Goal: Transaction & Acquisition: Purchase product/service

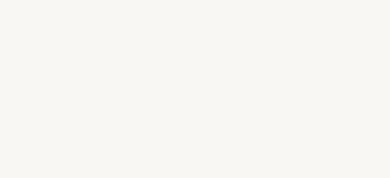
select select "DE"
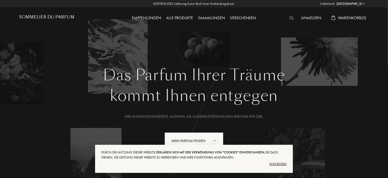
click at [277, 164] on div "Schließen" at bounding box center [193, 164] width 185 height 8
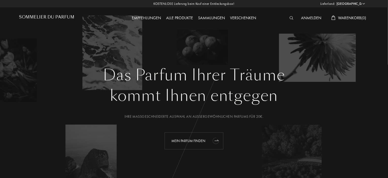
click at [186, 140] on div "Mein Parfum finden" at bounding box center [194, 141] width 59 height 17
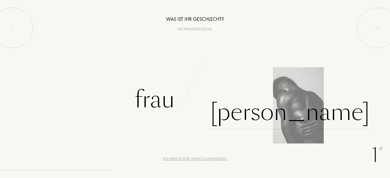
click at [240, 116] on div "[PERSON_NAME]" at bounding box center [289, 112] width 159 height 34
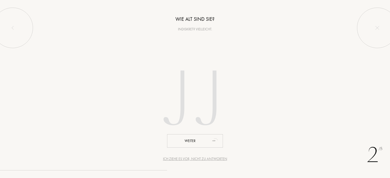
click at [184, 100] on input "number" at bounding box center [194, 101] width 145 height 103
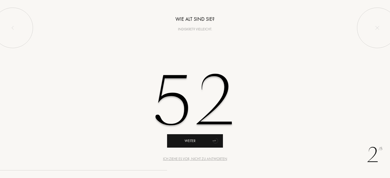
type input "52"
click at [191, 142] on div "Weiter" at bounding box center [195, 140] width 56 height 13
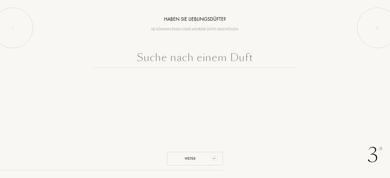
drag, startPoint x: 258, startPoint y: 58, endPoint x: 148, endPoint y: 62, distance: 110.1
click at [147, 68] on div at bounding box center [195, 72] width 390 height 44
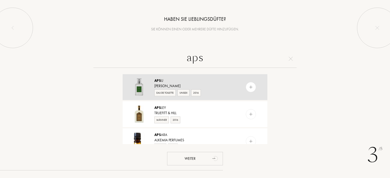
type input "aps"
click at [251, 88] on img at bounding box center [250, 87] width 5 height 5
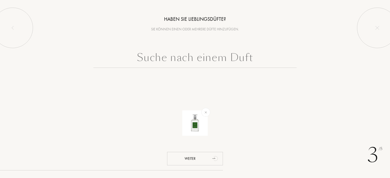
click at [181, 60] on input "text" at bounding box center [194, 59] width 203 height 18
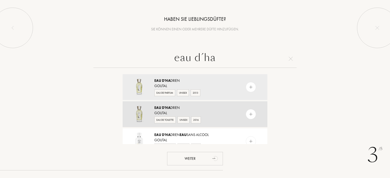
type input "eau d´ha"
click at [249, 113] on img at bounding box center [250, 114] width 5 height 5
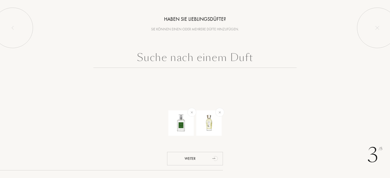
click at [201, 65] on input "text" at bounding box center [194, 59] width 203 height 18
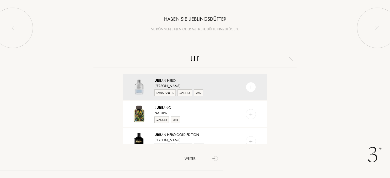
type input "u"
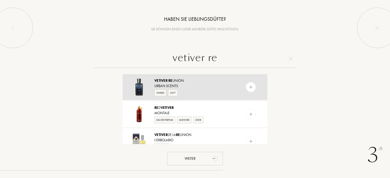
type input "vetiver re"
click at [249, 87] on img at bounding box center [250, 87] width 5 height 5
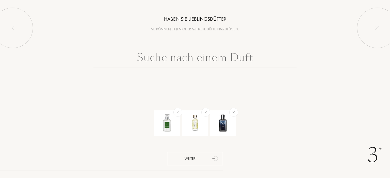
click at [220, 64] on input "text" at bounding box center [194, 59] width 203 height 18
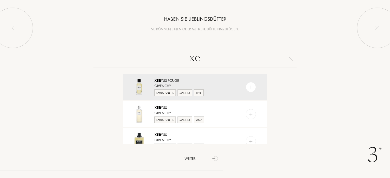
type input "x"
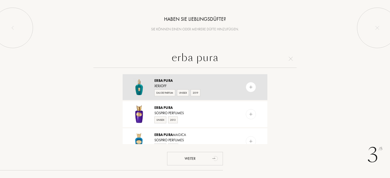
type input "erba pura"
click at [253, 85] on div at bounding box center [250, 87] width 10 height 10
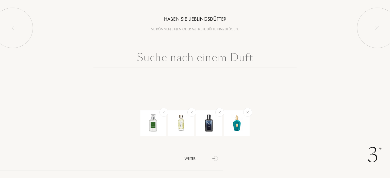
click at [220, 58] on input "text" at bounding box center [194, 59] width 203 height 18
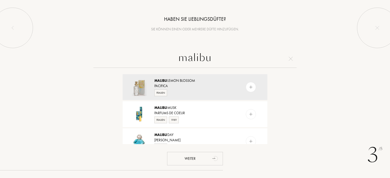
drag, startPoint x: 214, startPoint y: 61, endPoint x: 164, endPoint y: 60, distance: 50.0
click at [164, 60] on input "malibu" at bounding box center [194, 59] width 203 height 18
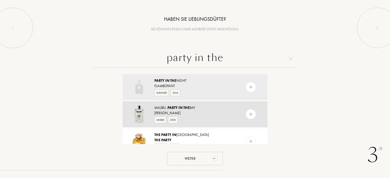
type input "party in the"
click at [251, 114] on img at bounding box center [250, 114] width 5 height 5
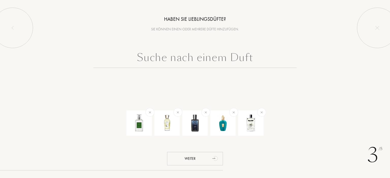
click at [159, 58] on input "text" at bounding box center [194, 59] width 203 height 18
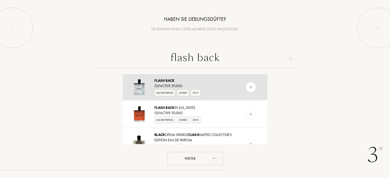
type input "flash back"
click at [249, 87] on img at bounding box center [250, 87] width 5 height 5
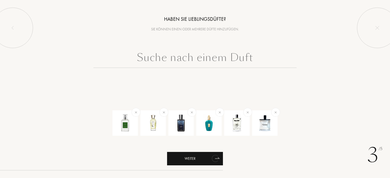
click at [200, 157] on div "Weiter" at bounding box center [195, 158] width 56 height 13
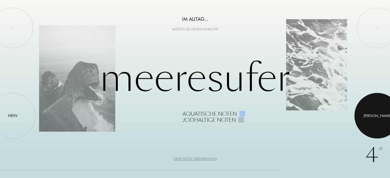
click at [376, 117] on div "Ja" at bounding box center [377, 116] width 28 height 6
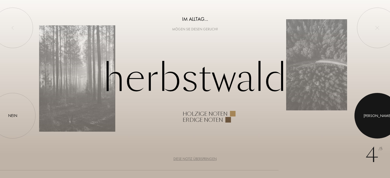
click at [379, 114] on div at bounding box center [377, 116] width 46 height 46
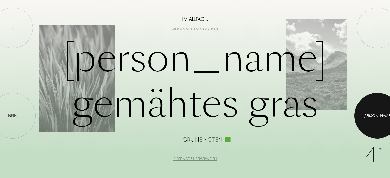
click at [379, 114] on div at bounding box center [377, 116] width 46 height 46
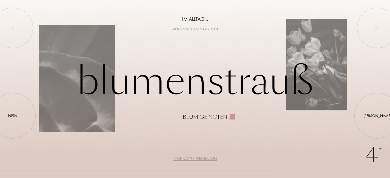
click at [210, 158] on div "Diese Notiz überspringen" at bounding box center [194, 158] width 43 height 5
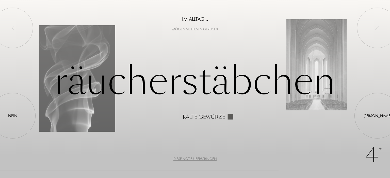
click at [212, 158] on div "Diese Notiz überspringen" at bounding box center [194, 158] width 43 height 5
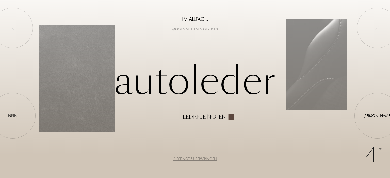
click at [205, 158] on div "Diese Notiz überspringen" at bounding box center [194, 158] width 43 height 5
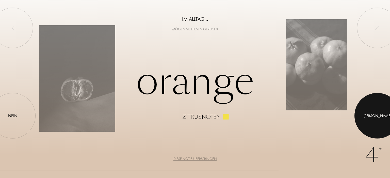
click at [382, 112] on div at bounding box center [377, 116] width 46 height 46
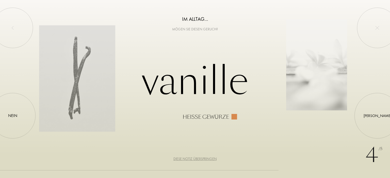
click at [198, 158] on div "Diese Notiz überspringen" at bounding box center [194, 158] width 43 height 5
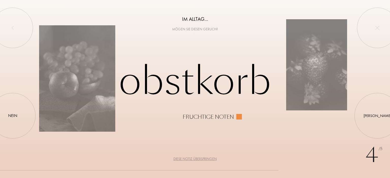
click at [207, 159] on div "Diese Notiz überspringen" at bounding box center [194, 158] width 43 height 5
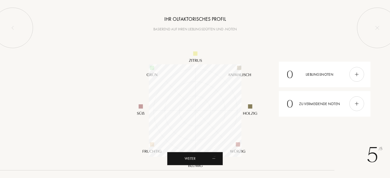
scroll to position [93, 93]
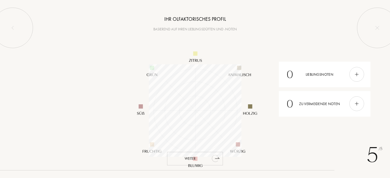
click at [197, 158] on div "Weiter" at bounding box center [195, 158] width 56 height 13
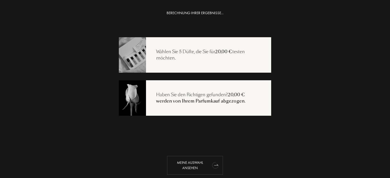
click at [188, 166] on div "Meine Auswahl ansehen" at bounding box center [195, 165] width 56 height 19
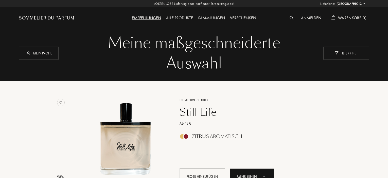
select select "DE"
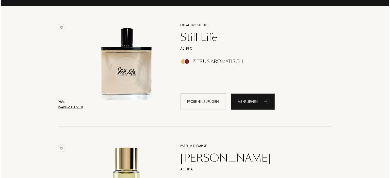
scroll to position [84, 0]
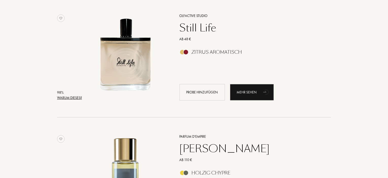
click at [78, 97] on div "Warum dieses?" at bounding box center [69, 97] width 25 height 5
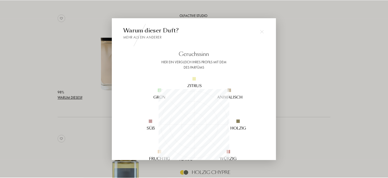
scroll to position [71, 71]
click at [319, 64] on div at bounding box center [195, 89] width 390 height 178
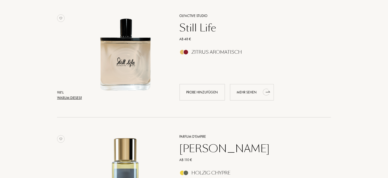
click at [257, 93] on div "Mehr sehen" at bounding box center [252, 92] width 44 height 16
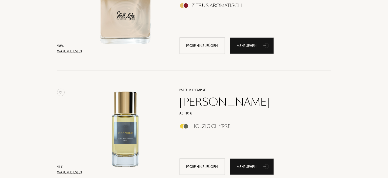
scroll to position [169, 0]
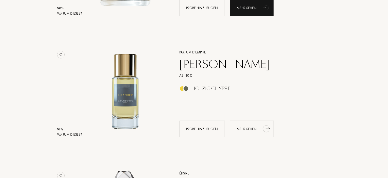
click at [264, 132] on icon "animation" at bounding box center [266, 129] width 10 height 10
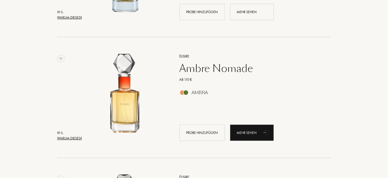
scroll to position [296, 0]
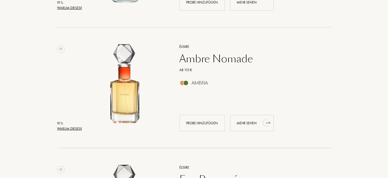
click at [258, 123] on div "Mehr sehen" at bounding box center [252, 123] width 44 height 16
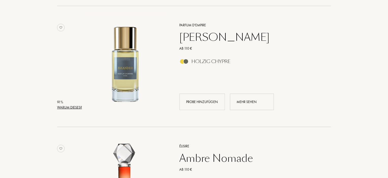
scroll to position [211, 0]
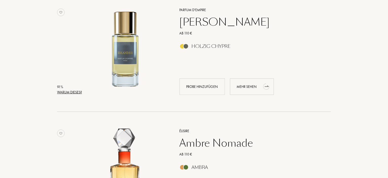
click at [252, 87] on div "Mehr sehen" at bounding box center [252, 87] width 44 height 16
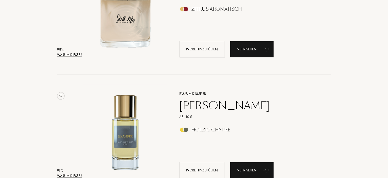
scroll to position [84, 0]
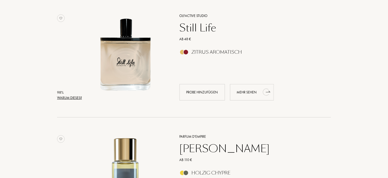
click at [252, 90] on div "Mehr sehen" at bounding box center [252, 92] width 44 height 16
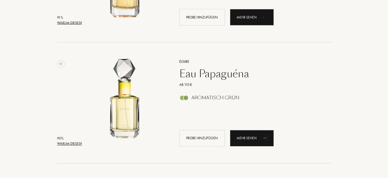
scroll to position [422, 0]
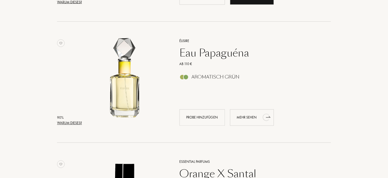
click at [251, 118] on div "Mehr sehen" at bounding box center [252, 118] width 44 height 16
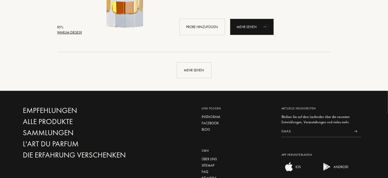
scroll to position [1226, 0]
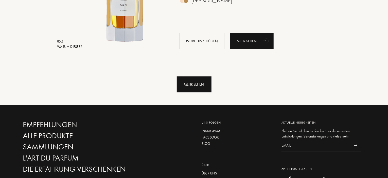
click at [201, 85] on div "Mehr sehen" at bounding box center [194, 85] width 35 height 16
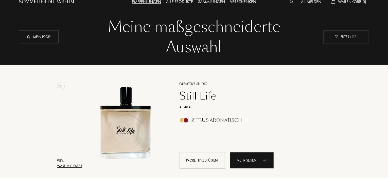
scroll to position [0, 0]
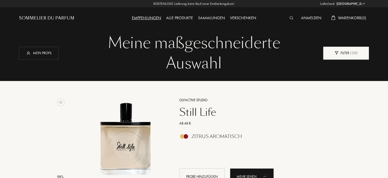
click at [338, 52] on img at bounding box center [337, 52] width 4 height 3
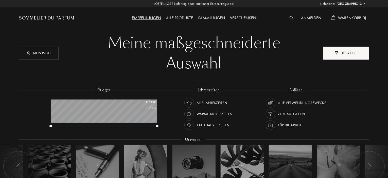
scroll to position [25, 107]
drag, startPoint x: 48, startPoint y: 126, endPoint x: 57, endPoint y: 123, distance: 9.5
click at [57, 123] on div "budget 0 - 200 € /50mL" at bounding box center [106, 110] width 117 height 46
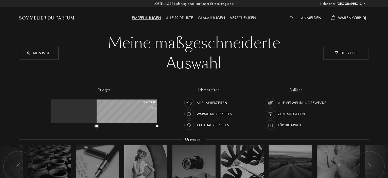
drag, startPoint x: 50, startPoint y: 126, endPoint x: 96, endPoint y: 126, distance: 45.9
click at [96, 126] on div at bounding box center [96, 126] width 3 height 3
click at [299, 103] on div "Alle Verwendungszwecke" at bounding box center [302, 103] width 48 height 10
click at [219, 103] on div "Alle Jahreszeiten" at bounding box center [212, 103] width 31 height 10
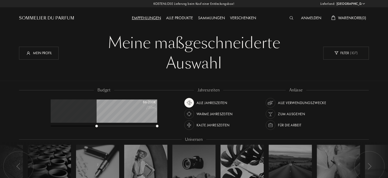
click at [211, 113] on div "Warme Jahreszeiten" at bounding box center [215, 114] width 36 height 10
click at [216, 103] on div "Alle Jahreszeiten" at bounding box center [212, 103] width 31 height 10
click at [216, 114] on div "Warme Jahreszeiten" at bounding box center [215, 114] width 36 height 10
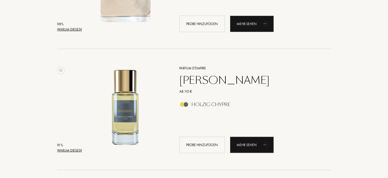
scroll to position [296, 0]
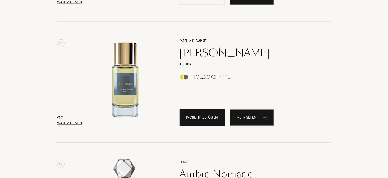
click at [201, 117] on div "Probe hinzufügen" at bounding box center [202, 118] width 45 height 16
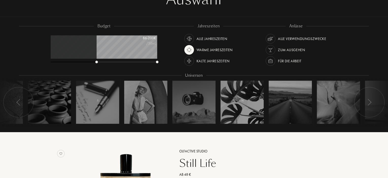
scroll to position [0, 0]
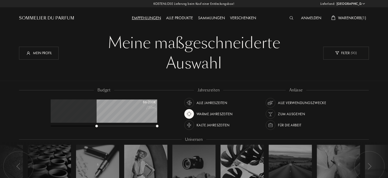
click at [206, 113] on div "Warme Jahreszeiten" at bounding box center [215, 114] width 36 height 10
click at [208, 114] on div "Warme Jahreszeiten" at bounding box center [215, 114] width 36 height 10
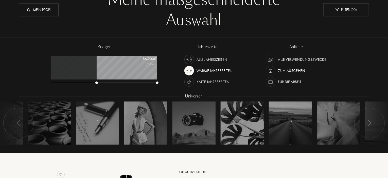
scroll to position [42, 0]
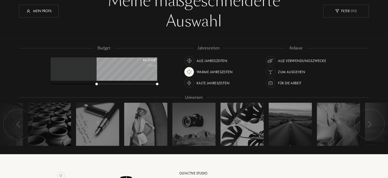
click at [213, 82] on div "Kalte Jahreszeiten" at bounding box center [213, 83] width 33 height 10
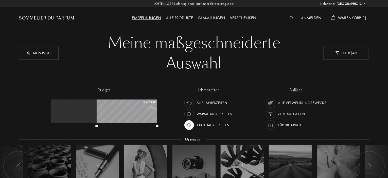
click at [345, 19] on span "Warenkorb ( 1 )" at bounding box center [352, 17] width 28 height 5
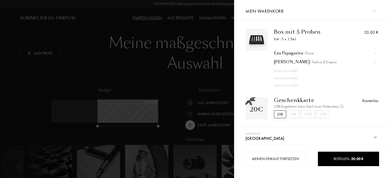
click at [376, 12] on div at bounding box center [373, 11] width 9 height 9
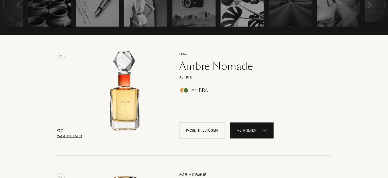
scroll to position [169, 0]
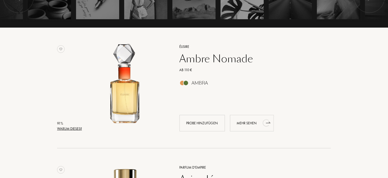
click at [254, 124] on div "Mehr sehen" at bounding box center [252, 123] width 44 height 16
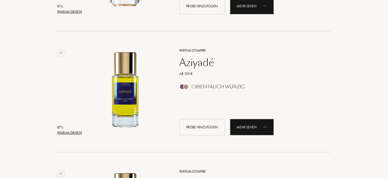
scroll to position [296, 0]
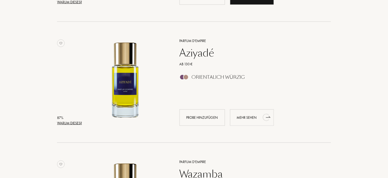
click at [251, 116] on div "Mehr sehen" at bounding box center [252, 118] width 44 height 16
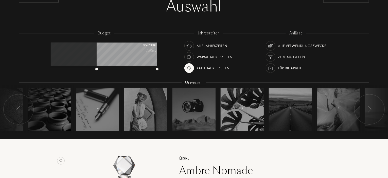
scroll to position [42, 0]
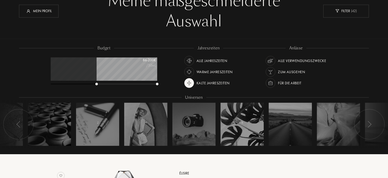
click at [211, 60] on div "Alle Jahreszeiten" at bounding box center [212, 61] width 31 height 10
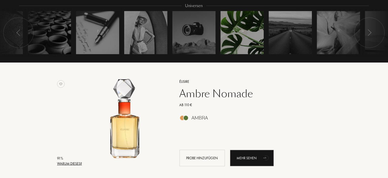
scroll to position [169, 0]
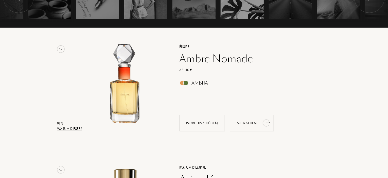
click at [251, 124] on div "Mehr sehen" at bounding box center [252, 123] width 44 height 16
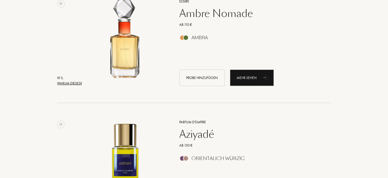
scroll to position [254, 0]
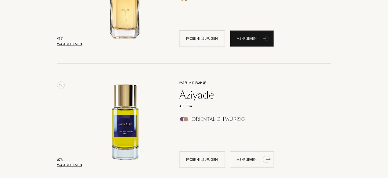
click at [252, 162] on div "Mehr sehen" at bounding box center [252, 160] width 44 height 16
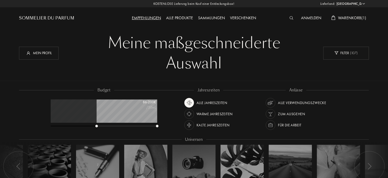
scroll to position [0, 0]
click at [293, 101] on div "Alle Verwendungszwecke" at bounding box center [302, 103] width 48 height 10
click at [206, 113] on div "Warme Jahreszeiten" at bounding box center [215, 114] width 36 height 10
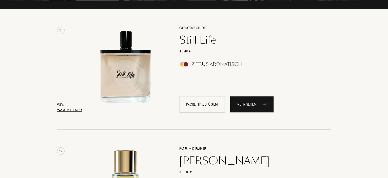
scroll to position [169, 0]
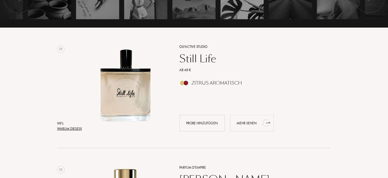
click at [249, 123] on div "Mehr sehen" at bounding box center [252, 123] width 44 height 16
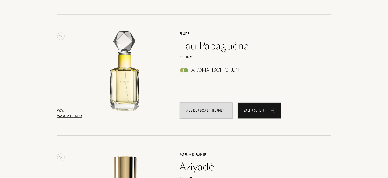
scroll to position [549, 0]
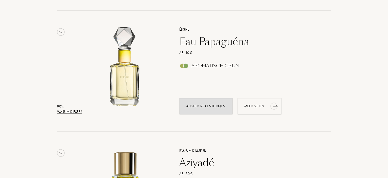
click at [264, 105] on div "Mehr sehen" at bounding box center [260, 106] width 44 height 16
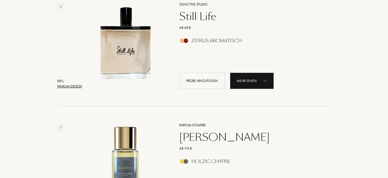
scroll to position [0, 0]
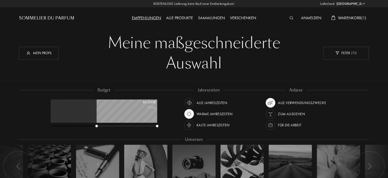
click at [210, 114] on div "Warme Jahreszeiten" at bounding box center [215, 114] width 36 height 10
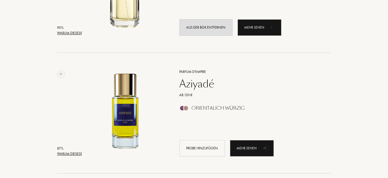
scroll to position [676, 0]
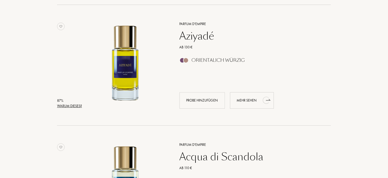
click at [249, 100] on div "Mehr sehen" at bounding box center [252, 100] width 44 height 16
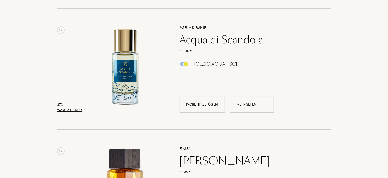
scroll to position [803, 0]
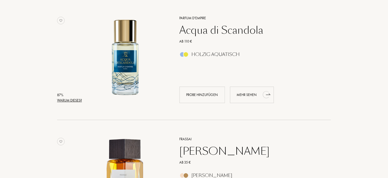
click at [242, 95] on div "Mehr sehen" at bounding box center [252, 95] width 44 height 16
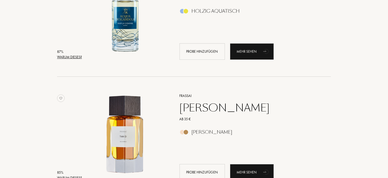
scroll to position [930, 0]
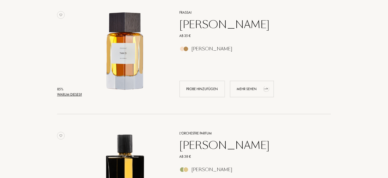
click at [262, 88] on icon "animation" at bounding box center [266, 89] width 10 height 10
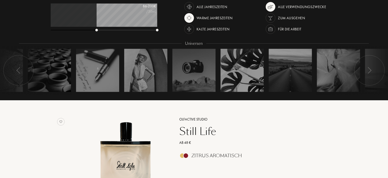
scroll to position [0, 0]
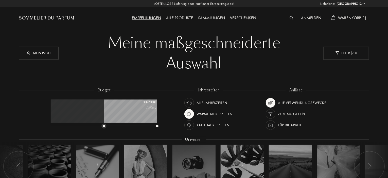
drag, startPoint x: 96, startPoint y: 126, endPoint x: 103, endPoint y: 126, distance: 7.4
click at [103, 126] on div at bounding box center [104, 126] width 3 height 3
click at [214, 104] on div "Alle Jahreszeiten" at bounding box center [212, 103] width 31 height 10
click at [212, 115] on div "Warme Jahreszeiten" at bounding box center [215, 114] width 36 height 10
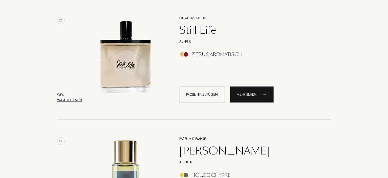
scroll to position [211, 0]
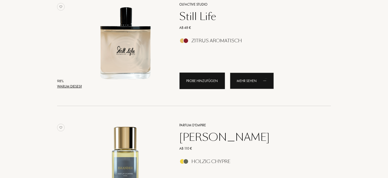
click at [207, 81] on div "Probe hinzufügen" at bounding box center [202, 81] width 45 height 16
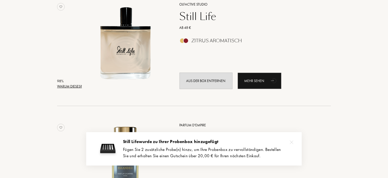
click at [307, 41] on div "Zitrus Aromatisch" at bounding box center [250, 41] width 148 height 6
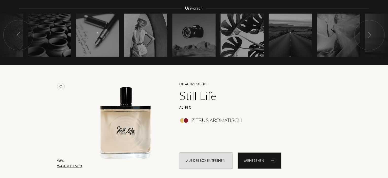
scroll to position [84, 0]
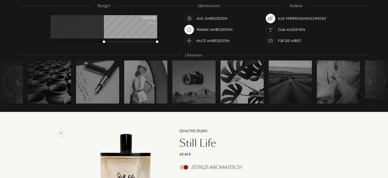
click at [212, 28] on div "Warme Jahreszeiten" at bounding box center [215, 30] width 36 height 10
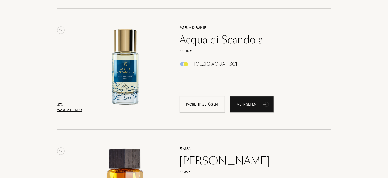
scroll to position [803, 0]
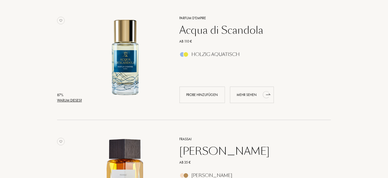
click at [255, 95] on div "Mehr sehen" at bounding box center [252, 95] width 44 height 16
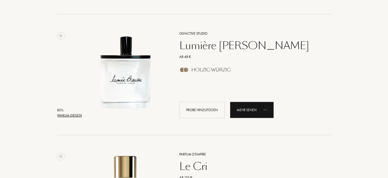
scroll to position [1141, 0]
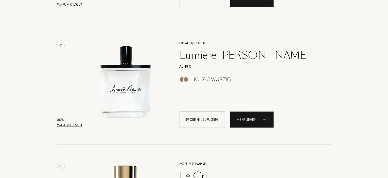
click at [230, 55] on div "Lumière Blanche" at bounding box center [250, 55] width 148 height 12
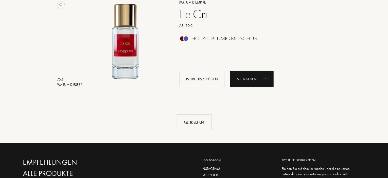
scroll to position [1310, 0]
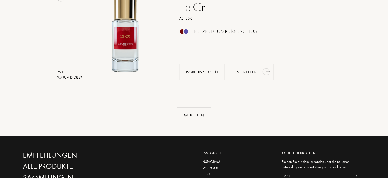
click at [253, 72] on div "Mehr sehen" at bounding box center [252, 72] width 44 height 16
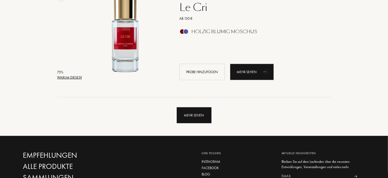
click at [203, 116] on div "Mehr sehen" at bounding box center [194, 116] width 35 height 16
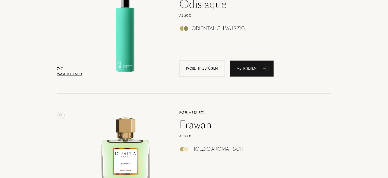
scroll to position [1437, 0]
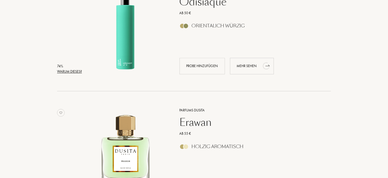
click at [246, 69] on div "Mehr sehen" at bounding box center [252, 66] width 44 height 16
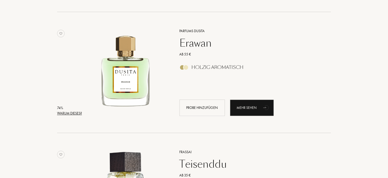
scroll to position [1521, 0]
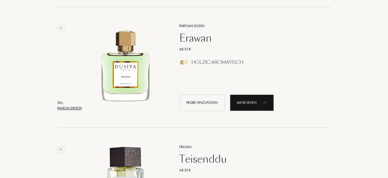
click at [207, 63] on div "Holzig Aromatisch" at bounding box center [218, 63] width 52 height 6
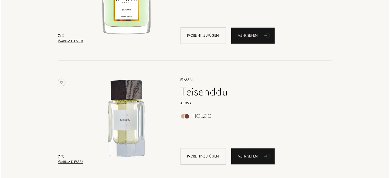
scroll to position [1606, 0]
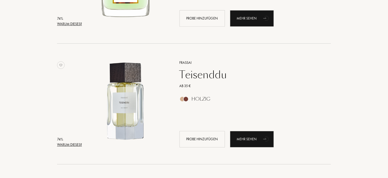
click at [79, 23] on div "Warum dieses?" at bounding box center [69, 23] width 25 height 5
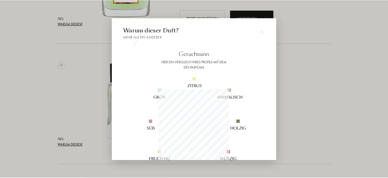
scroll to position [71, 71]
click at [263, 32] on img at bounding box center [263, 32] width 4 height 4
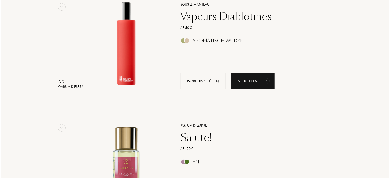
scroll to position [2029, 0]
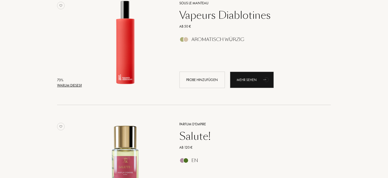
click at [67, 85] on div "Warum dieses?" at bounding box center [69, 85] width 25 height 5
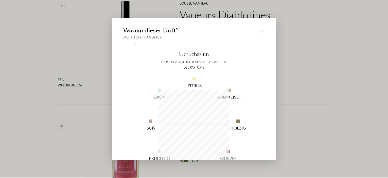
scroll to position [71, 71]
click at [263, 31] on img at bounding box center [263, 32] width 4 height 4
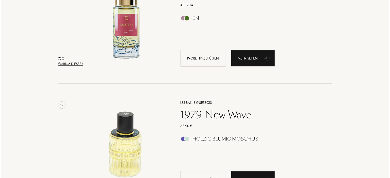
scroll to position [2282, 0]
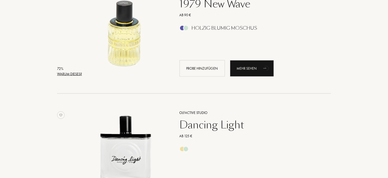
click at [77, 73] on div "Warum dieses?" at bounding box center [69, 74] width 25 height 5
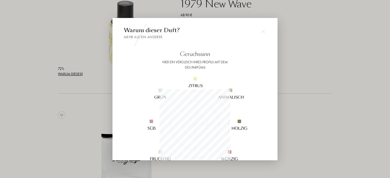
scroll to position [71, 71]
click at [263, 32] on img at bounding box center [263, 32] width 4 height 4
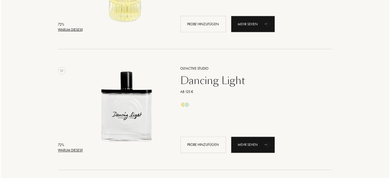
scroll to position [2367, 0]
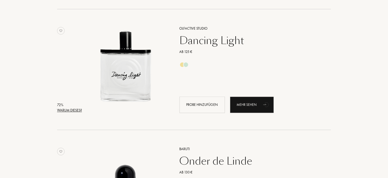
click at [67, 112] on div "Warum dieses?" at bounding box center [69, 110] width 25 height 5
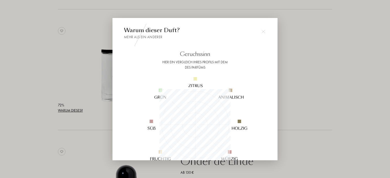
scroll to position [71, 71]
click at [264, 32] on img at bounding box center [263, 32] width 4 height 4
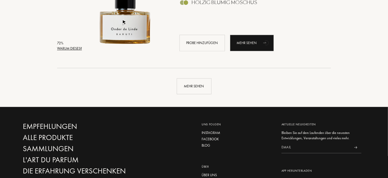
scroll to position [2578, 0]
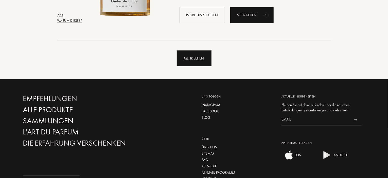
click at [200, 62] on div "Mehr sehen" at bounding box center [194, 58] width 35 height 16
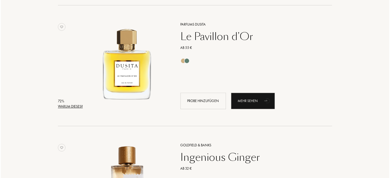
scroll to position [2620, 0]
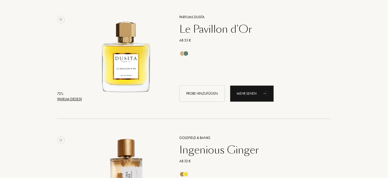
click at [72, 98] on div "Warum dieses?" at bounding box center [69, 99] width 25 height 5
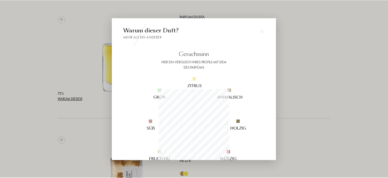
scroll to position [71, 71]
click at [263, 32] on img at bounding box center [263, 32] width 4 height 4
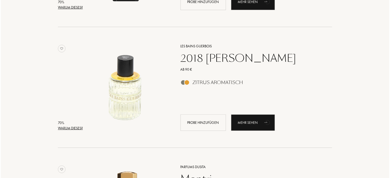
scroll to position [3085, 0]
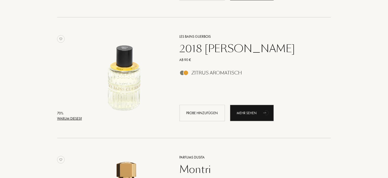
click at [68, 119] on div "Warum dieses?" at bounding box center [69, 118] width 25 height 5
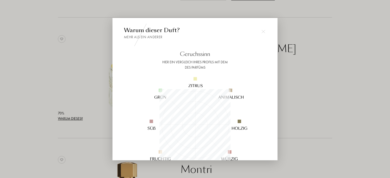
scroll to position [71, 71]
click at [264, 31] on img at bounding box center [263, 32] width 4 height 4
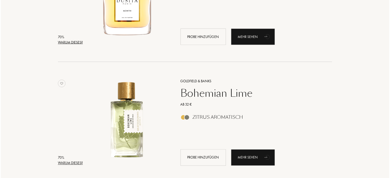
scroll to position [3339, 0]
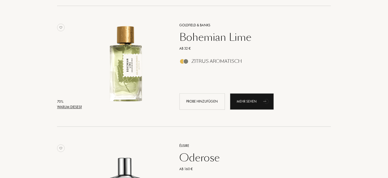
click at [65, 108] on div "Warum dieses?" at bounding box center [69, 107] width 25 height 5
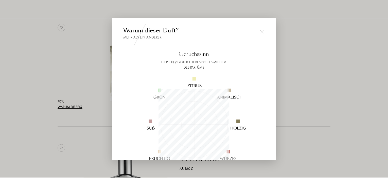
scroll to position [71, 71]
click at [263, 31] on img at bounding box center [263, 32] width 4 height 4
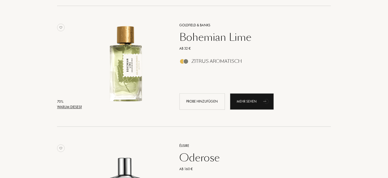
click at [211, 62] on div "Zitrus Aromatisch" at bounding box center [217, 62] width 50 height 6
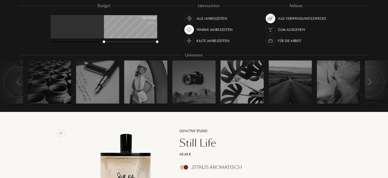
scroll to position [0, 0]
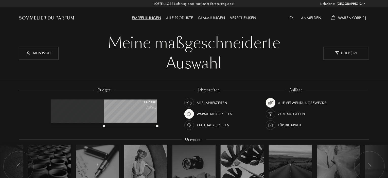
click at [349, 17] on span "Warenkorb ( 1 )" at bounding box center [352, 17] width 28 height 5
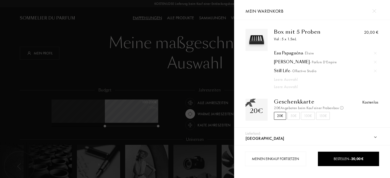
click at [375, 11] on img at bounding box center [374, 11] width 4 height 4
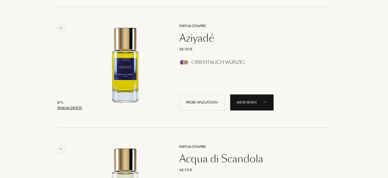
scroll to position [634, 0]
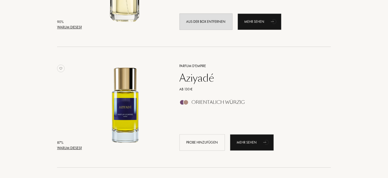
click at [207, 102] on div "Orientalich Würzig" at bounding box center [218, 103] width 53 height 6
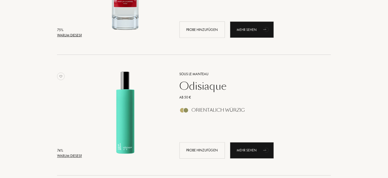
scroll to position [1395, 0]
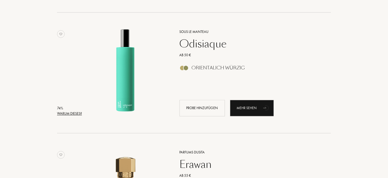
click at [205, 67] on div "Orientalich Würzig" at bounding box center [218, 68] width 53 height 6
click at [235, 67] on div "Orientalich Würzig" at bounding box center [218, 68] width 53 height 6
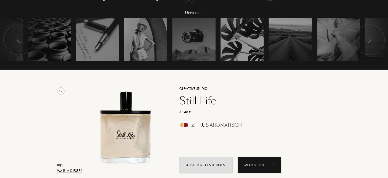
scroll to position [0, 0]
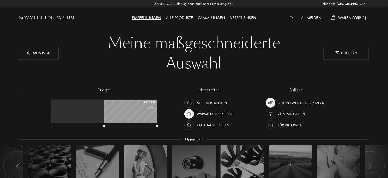
click at [292, 114] on div "Zum Ausgehen" at bounding box center [291, 114] width 27 height 10
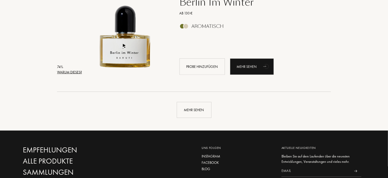
scroll to position [1310, 0]
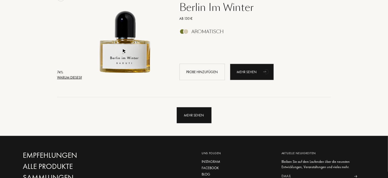
click at [192, 122] on div "Mehr sehen" at bounding box center [194, 116] width 35 height 16
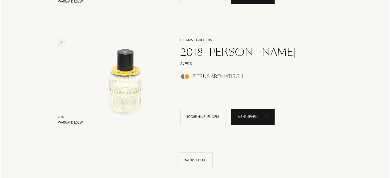
scroll to position [2493, 0]
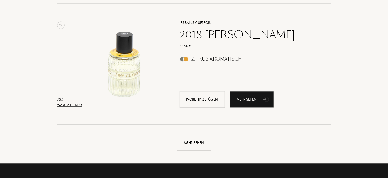
click at [74, 103] on div "Warum dieses?" at bounding box center [69, 104] width 25 height 5
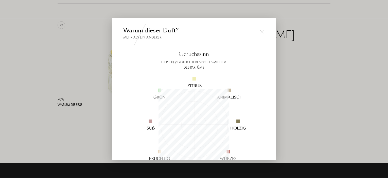
scroll to position [71, 71]
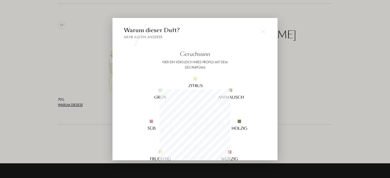
click at [263, 31] on img at bounding box center [263, 32] width 4 height 4
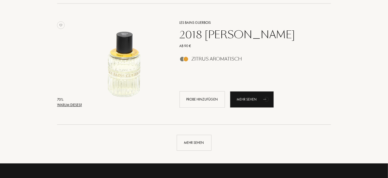
click at [224, 33] on div "2018 [PERSON_NAME]" at bounding box center [250, 35] width 148 height 12
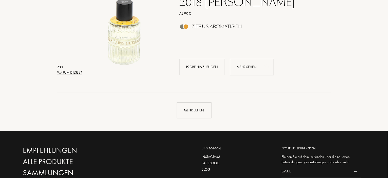
scroll to position [2536, 0]
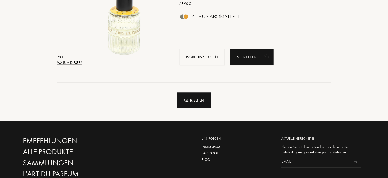
click at [198, 103] on div "Mehr sehen" at bounding box center [194, 101] width 35 height 16
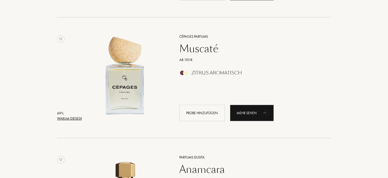
scroll to position [3127, 0]
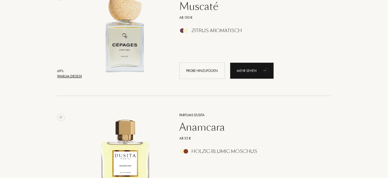
click at [204, 32] on div "Zitrus Aromatisch" at bounding box center [217, 31] width 50 height 6
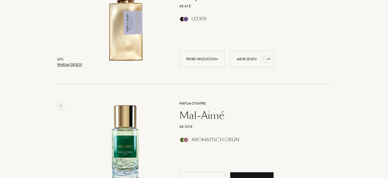
scroll to position [3423, 0]
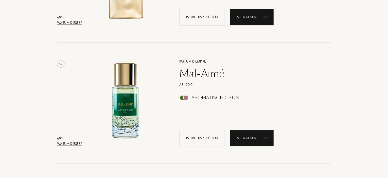
click at [202, 72] on div "Mal-Aimé" at bounding box center [250, 73] width 148 height 12
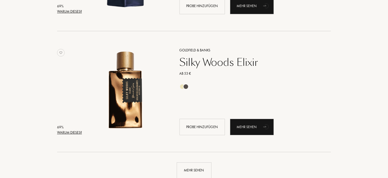
scroll to position [3719, 0]
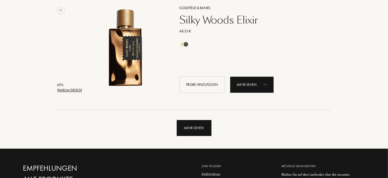
click at [197, 130] on div "Mehr sehen" at bounding box center [194, 128] width 35 height 16
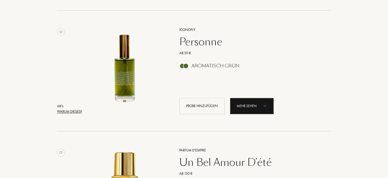
scroll to position [4311, 0]
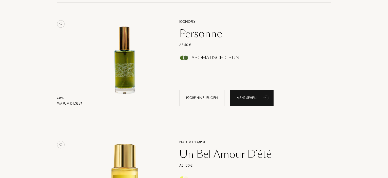
click at [201, 58] on div "Aromatisch Grün" at bounding box center [216, 58] width 48 height 6
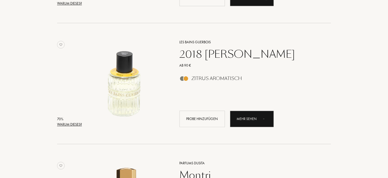
scroll to position [2451, 0]
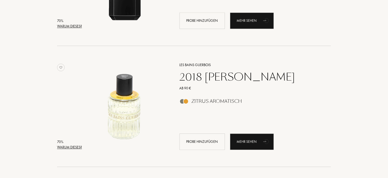
click at [210, 74] on div "2018 [PERSON_NAME]" at bounding box center [250, 77] width 148 height 12
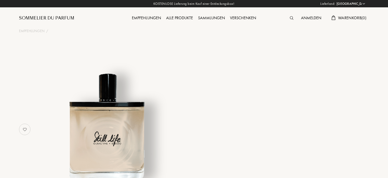
select select "DE"
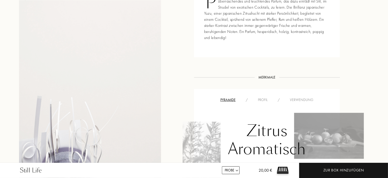
scroll to position [254, 0]
click at [263, 99] on div "Profil" at bounding box center [263, 100] width 20 height 5
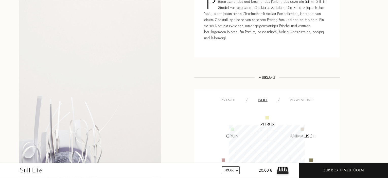
click at [307, 101] on div "Verwendung" at bounding box center [302, 100] width 34 height 5
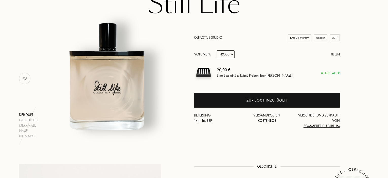
scroll to position [0, 0]
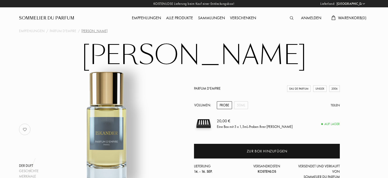
select select "DE"
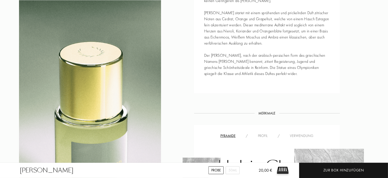
scroll to position [296, 0]
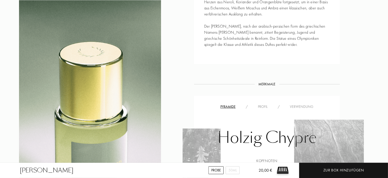
click at [301, 106] on div "Verwendung" at bounding box center [302, 106] width 34 height 5
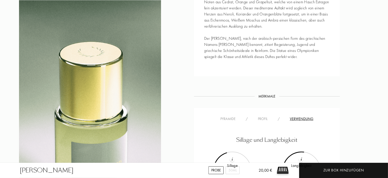
scroll to position [211, 0]
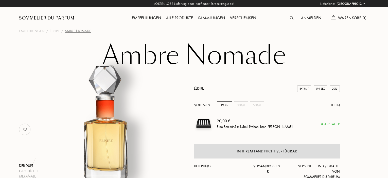
select select "DE"
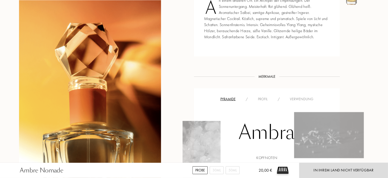
scroll to position [254, 0]
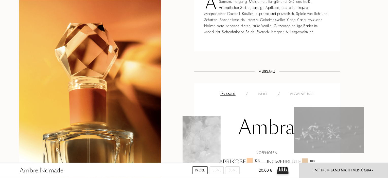
click at [306, 93] on div "Verwendung" at bounding box center [302, 94] width 34 height 5
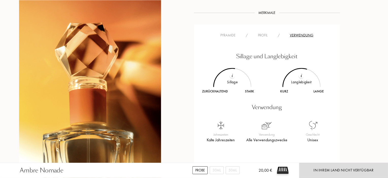
scroll to position [338, 0]
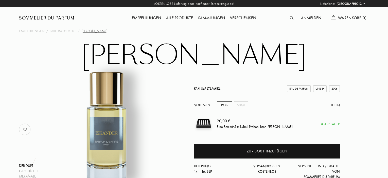
select select "DE"
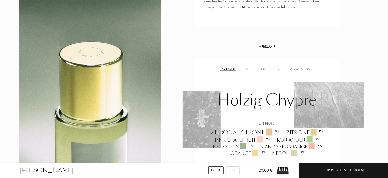
scroll to position [338, 0]
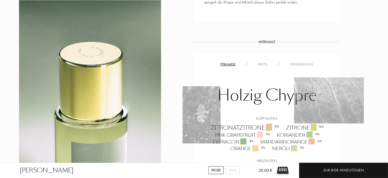
click at [298, 65] on div "Verwendung" at bounding box center [302, 64] width 34 height 5
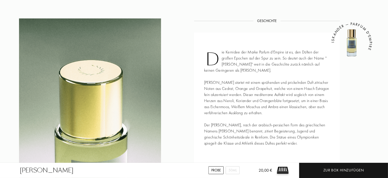
scroll to position [169, 0]
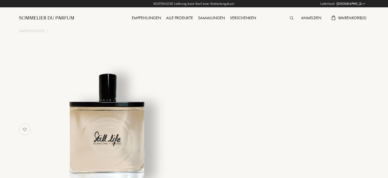
select select "DE"
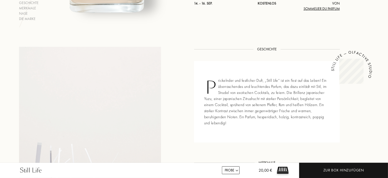
scroll to position [211, 0]
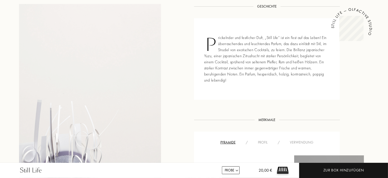
click at [304, 142] on div "Verwendung" at bounding box center [302, 142] width 34 height 5
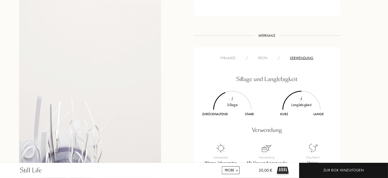
scroll to position [338, 0]
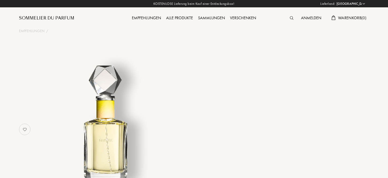
select select "DE"
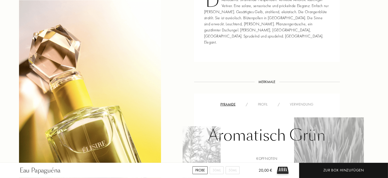
scroll to position [296, 0]
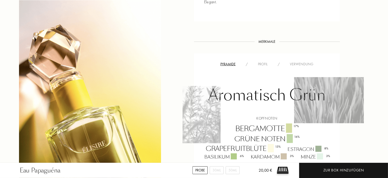
click at [301, 62] on div "Verwendung" at bounding box center [302, 64] width 34 height 5
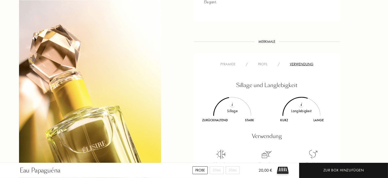
scroll to position [338, 0]
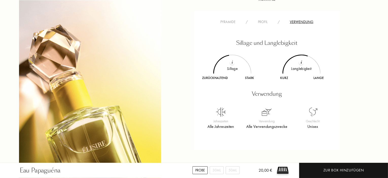
click at [232, 61] on img at bounding box center [233, 62] width 2 height 3
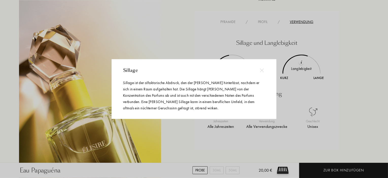
click at [261, 71] on img at bounding box center [262, 70] width 4 height 4
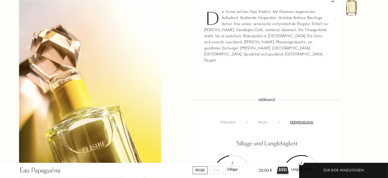
scroll to position [254, 0]
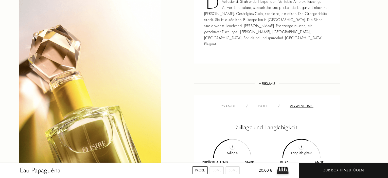
click at [227, 104] on div "Pyramide" at bounding box center [227, 106] width 25 height 5
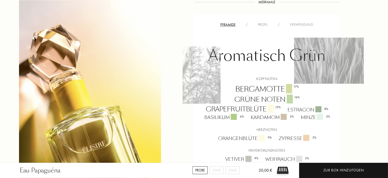
scroll to position [338, 0]
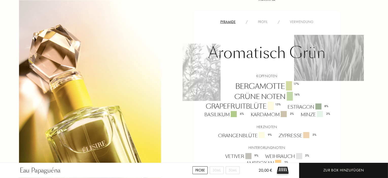
click at [263, 19] on div "Profil" at bounding box center [263, 21] width 20 height 5
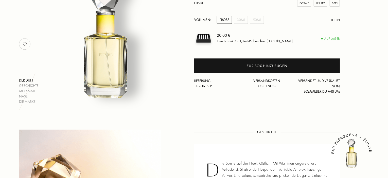
scroll to position [84, 0]
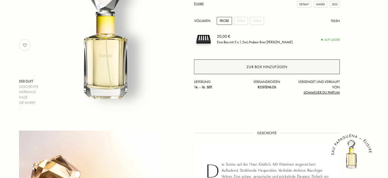
click at [266, 69] on div "Zur Box hinzufügen" at bounding box center [267, 67] width 41 height 6
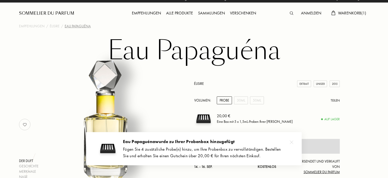
scroll to position [0, 0]
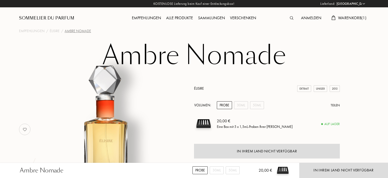
select select "DE"
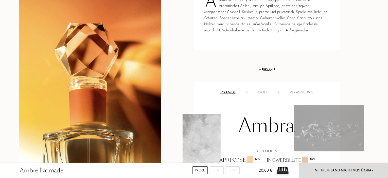
scroll to position [296, 0]
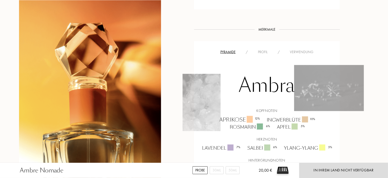
click at [303, 52] on div "Verwendung" at bounding box center [302, 51] width 34 height 5
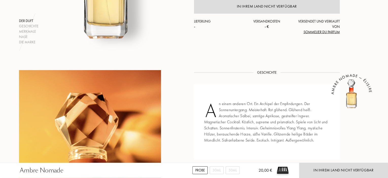
scroll to position [127, 0]
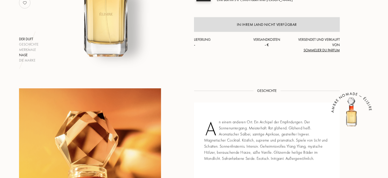
click at [22, 55] on div "Nase" at bounding box center [29, 54] width 20 height 5
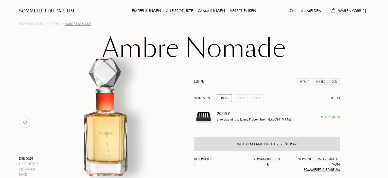
scroll to position [42, 0]
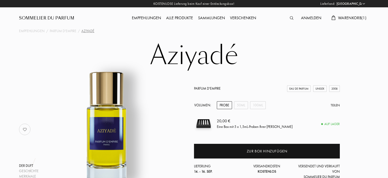
select select "DE"
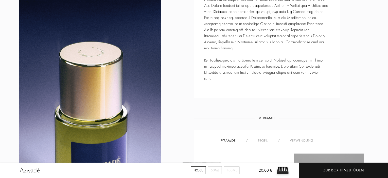
scroll to position [296, 0]
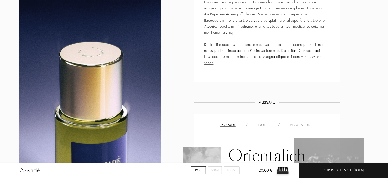
click at [303, 122] on div "Verwendung" at bounding box center [302, 124] width 34 height 5
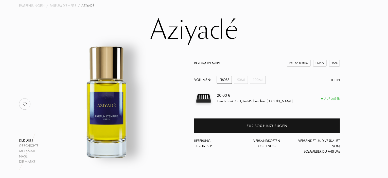
scroll to position [0, 0]
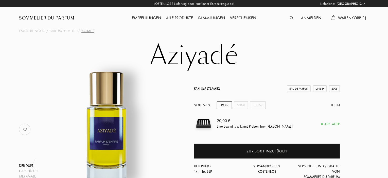
click at [344, 17] on span "Warenkorb ( 1 )" at bounding box center [352, 17] width 28 height 5
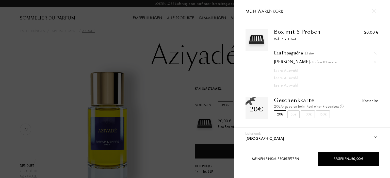
click at [286, 52] on div "Eau Papaguéna - Élisire" at bounding box center [325, 53] width 102 height 5
click at [309, 61] on span "- Parfum d'Empire" at bounding box center [322, 62] width 27 height 5
click at [293, 51] on div "Eau Papaguéna - Élisire" at bounding box center [325, 53] width 102 height 5
click at [105, 32] on div at bounding box center [117, 89] width 234 height 178
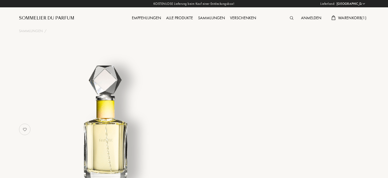
select select "DE"
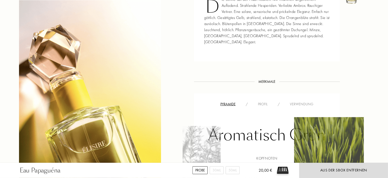
scroll to position [296, 0]
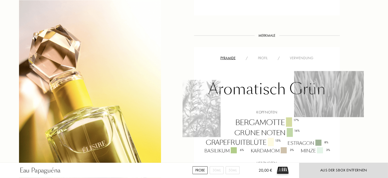
click at [304, 56] on div "Verwendung" at bounding box center [302, 58] width 34 height 5
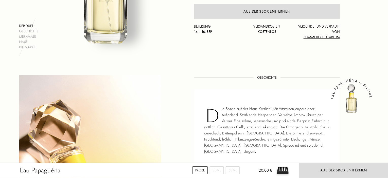
scroll to position [127, 0]
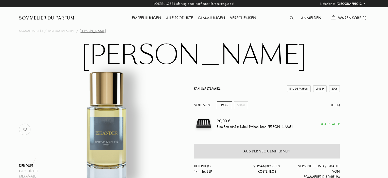
select select "DE"
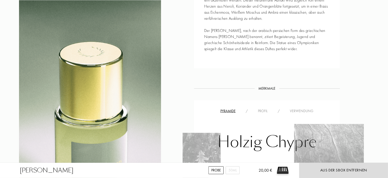
scroll to position [296, 0]
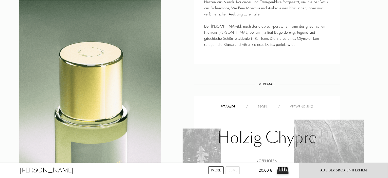
click at [304, 103] on div "Pyramide / Profil / Verwendung Holzig Chypre Kopfnoten Zitronatzitrone 13 % Zit…" at bounding box center [267, 177] width 146 height 163
click at [305, 108] on div "Verwendung" at bounding box center [302, 106] width 34 height 5
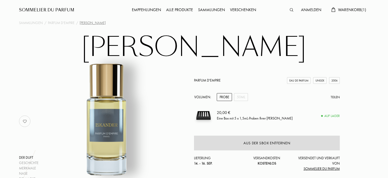
scroll to position [0, 0]
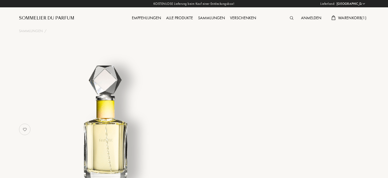
select select "DE"
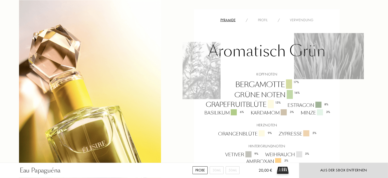
scroll to position [338, 0]
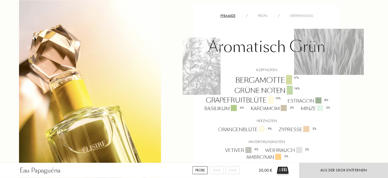
click at [300, 13] on div "Verwendung" at bounding box center [302, 15] width 34 height 5
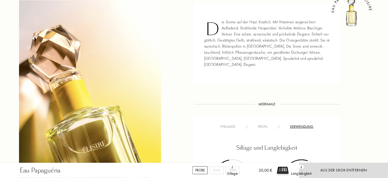
scroll to position [211, 0]
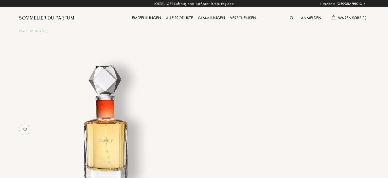
select select "DE"
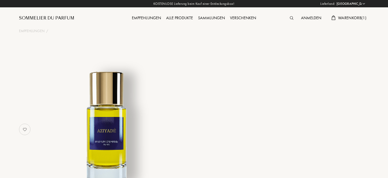
select select "DE"
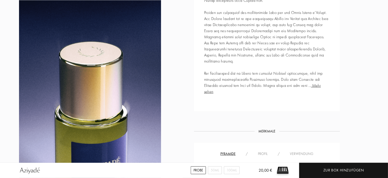
scroll to position [296, 0]
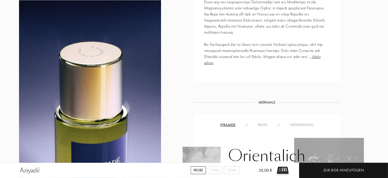
click at [298, 122] on div "Verwendung" at bounding box center [302, 124] width 34 height 5
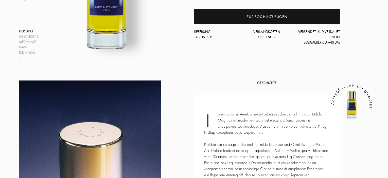
scroll to position [84, 0]
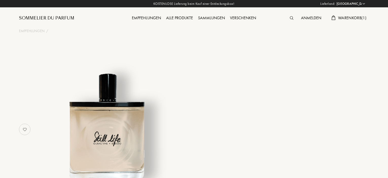
select select "DE"
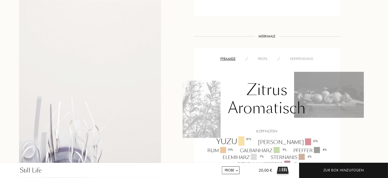
scroll to position [296, 0]
click at [306, 57] on div "Verwendung" at bounding box center [302, 58] width 34 height 5
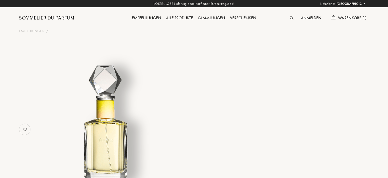
select select "DE"
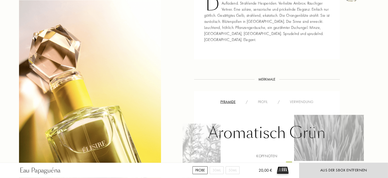
scroll to position [254, 0]
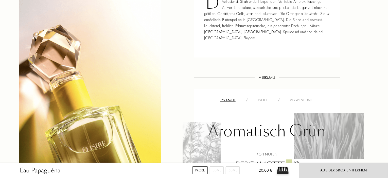
click at [302, 98] on div "Verwendung" at bounding box center [302, 100] width 34 height 5
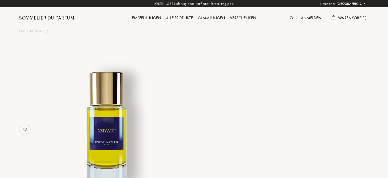
select select "DE"
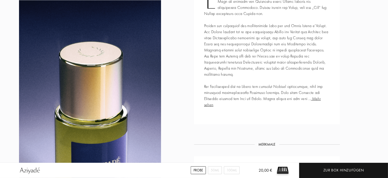
scroll to position [296, 0]
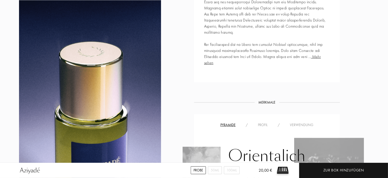
click at [258, 122] on div "Profil" at bounding box center [263, 124] width 20 height 5
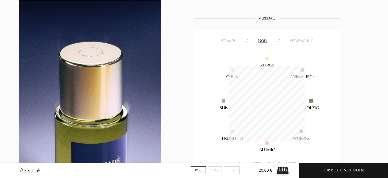
scroll to position [380, 0]
click at [305, 38] on div "Verwendung" at bounding box center [302, 40] width 34 height 5
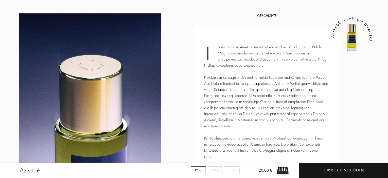
scroll to position [211, 0]
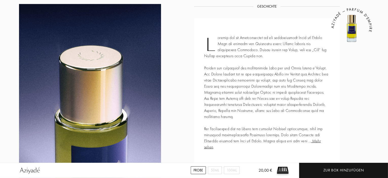
click at [321, 138] on span "Mehr sehen" at bounding box center [262, 143] width 117 height 11
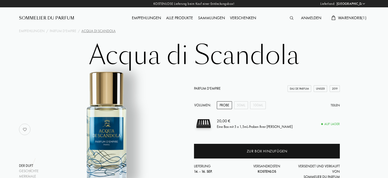
select select "DE"
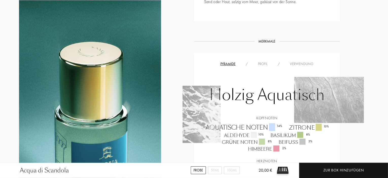
scroll to position [338, 0]
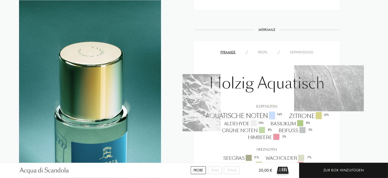
click at [297, 50] on div "Verwendung" at bounding box center [302, 52] width 34 height 5
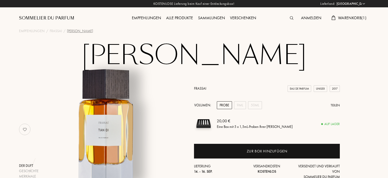
select select "DE"
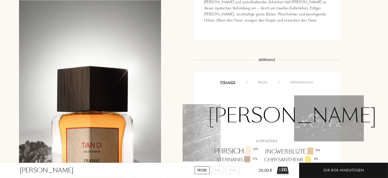
scroll to position [338, 0]
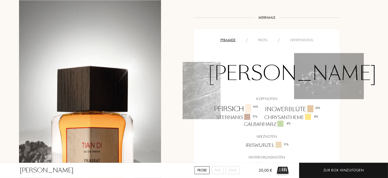
click at [262, 39] on div "Profil" at bounding box center [263, 40] width 20 height 5
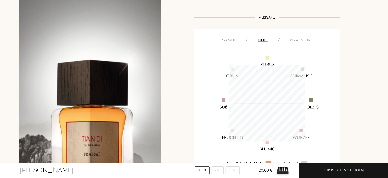
click at [297, 40] on div "Verwendung" at bounding box center [302, 40] width 34 height 5
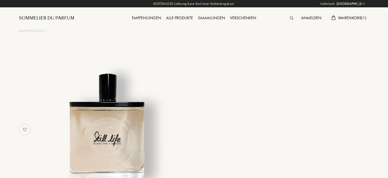
select select "DE"
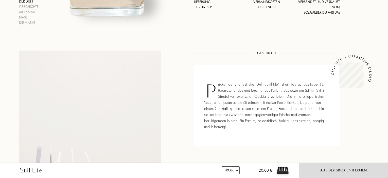
scroll to position [211, 0]
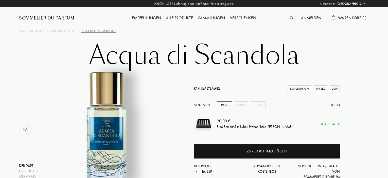
select select "DE"
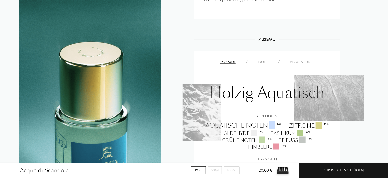
scroll to position [380, 0]
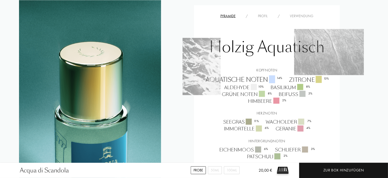
click at [262, 13] on div "Profil" at bounding box center [263, 15] width 20 height 5
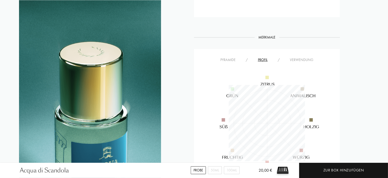
scroll to position [338, 0]
click at [302, 56] on div "Verwendung" at bounding box center [302, 58] width 34 height 5
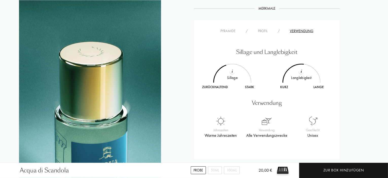
scroll to position [380, 0]
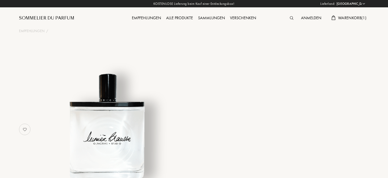
select select "DE"
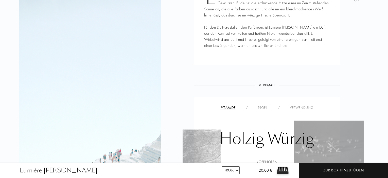
scroll to position [296, 0]
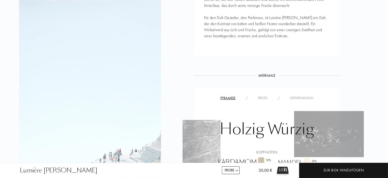
click at [265, 96] on div "Profil" at bounding box center [263, 98] width 20 height 5
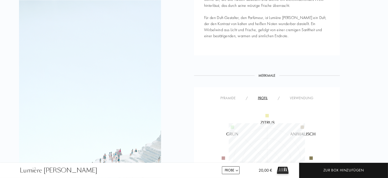
scroll to position [76, 76]
click at [299, 96] on div "Verwendung" at bounding box center [302, 98] width 34 height 5
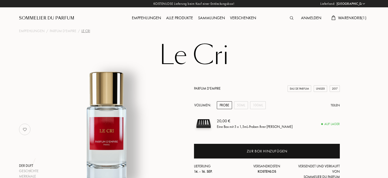
select select "DE"
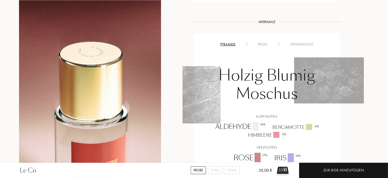
scroll to position [380, 0]
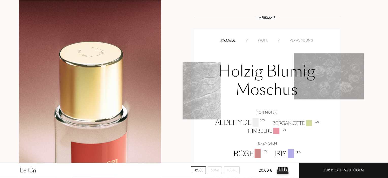
click at [301, 39] on div "Verwendung" at bounding box center [302, 40] width 34 height 5
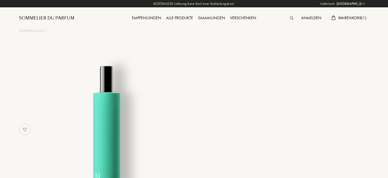
select select "DE"
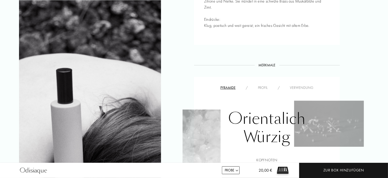
scroll to position [254, 0]
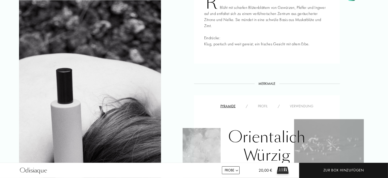
click at [263, 104] on div "Profil" at bounding box center [263, 106] width 20 height 5
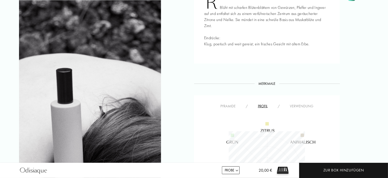
scroll to position [296, 0]
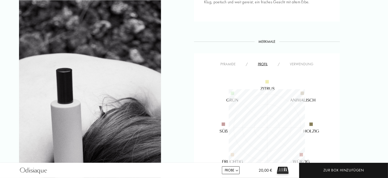
click at [305, 62] on div "Verwendung" at bounding box center [302, 64] width 34 height 5
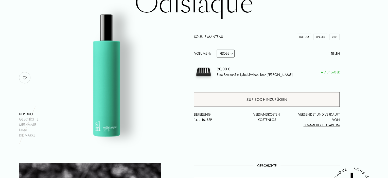
scroll to position [42, 0]
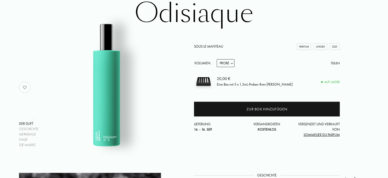
click at [232, 64] on select "Probe 14mL 50mL 100mL" at bounding box center [226, 63] width 18 height 8
select select "2"
click at [217, 59] on select "Probe 14mL 50mL 100mL" at bounding box center [226, 63] width 18 height 8
select select "2"
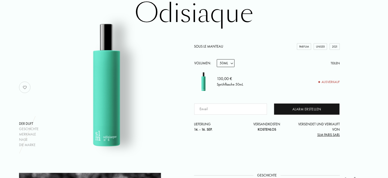
click at [229, 62] on select "Probe 14mL 50mL 100mL" at bounding box center [226, 63] width 18 height 8
select select "0"
click at [217, 59] on select "Probe 14mL 50mL 100mL" at bounding box center [226, 63] width 18 height 8
select select "0"
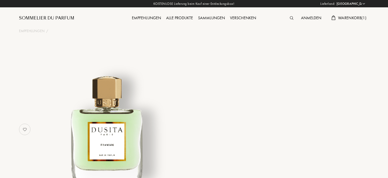
select select "DE"
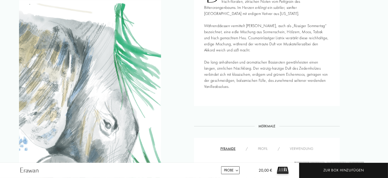
scroll to position [296, 0]
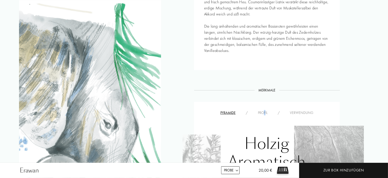
click at [265, 112] on div "Profil" at bounding box center [263, 112] width 20 height 5
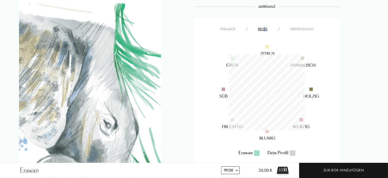
scroll to position [380, 0]
click at [299, 28] on div "Verwendung" at bounding box center [302, 28] width 34 height 5
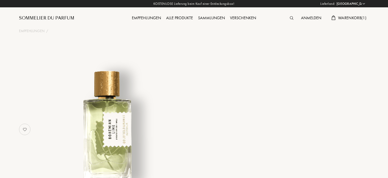
select select "DE"
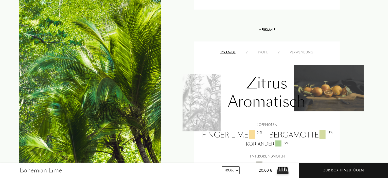
scroll to position [338, 0]
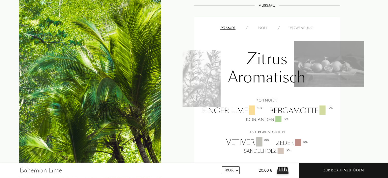
click at [302, 25] on div "Verwendung" at bounding box center [302, 27] width 34 height 5
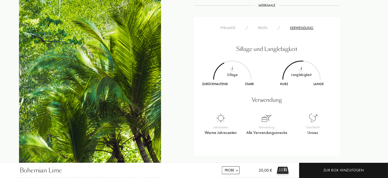
click at [268, 25] on div "Profil" at bounding box center [263, 27] width 20 height 5
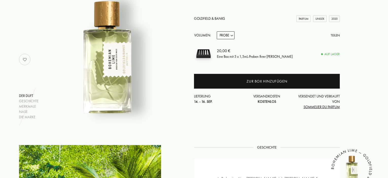
scroll to position [0, 0]
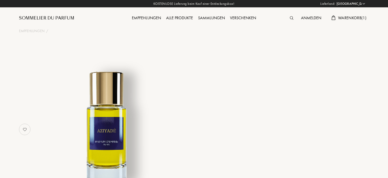
select select "DE"
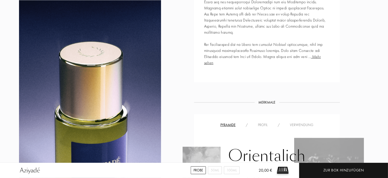
scroll to position [338, 0]
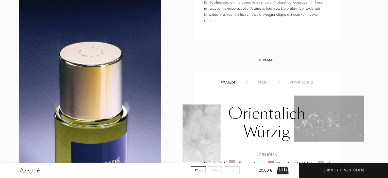
click at [263, 80] on div "Profil" at bounding box center [263, 82] width 20 height 5
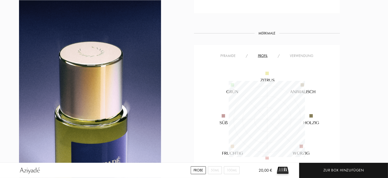
scroll to position [380, 0]
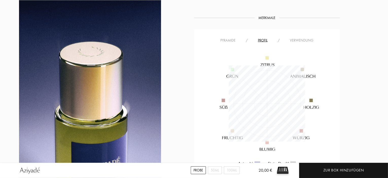
click at [304, 43] on img at bounding box center [267, 104] width 122 height 122
click at [304, 38] on div "Verwendung" at bounding box center [302, 40] width 34 height 5
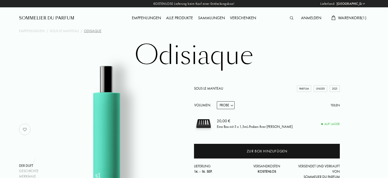
select select "DE"
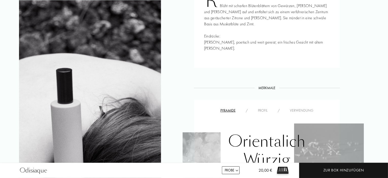
scroll to position [296, 0]
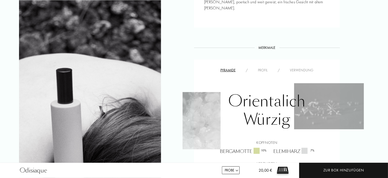
click at [297, 68] on div "Verwendung" at bounding box center [302, 70] width 34 height 5
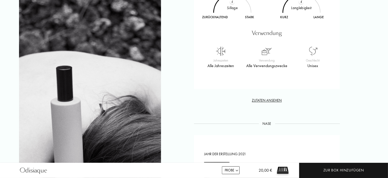
scroll to position [422, 0]
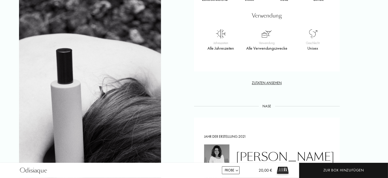
click at [277, 81] on div "Zutaten ansehen" at bounding box center [267, 83] width 146 height 5
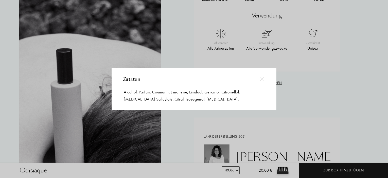
click at [262, 78] on img at bounding box center [262, 79] width 4 height 4
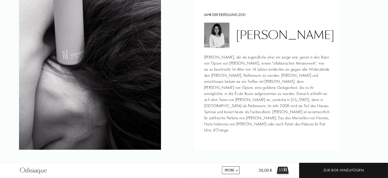
scroll to position [549, 0]
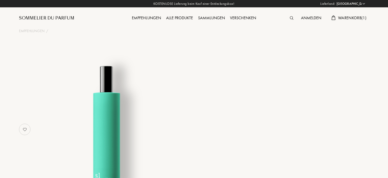
select select "DE"
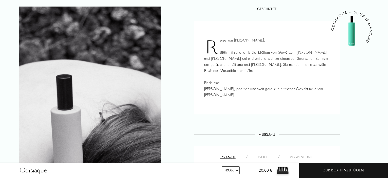
scroll to position [211, 0]
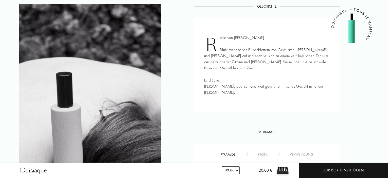
click at [262, 152] on div "Profil" at bounding box center [263, 154] width 20 height 5
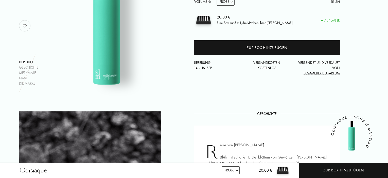
scroll to position [84, 0]
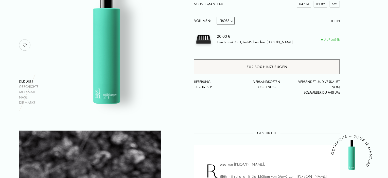
click at [270, 69] on div "Zur Box hinzufügen" at bounding box center [267, 67] width 146 height 15
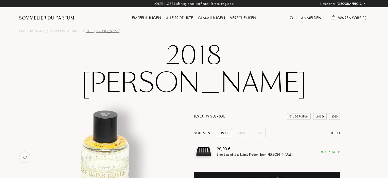
select select "DE"
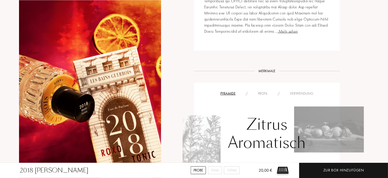
scroll to position [338, 0]
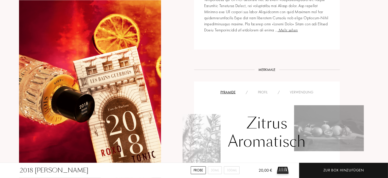
click at [264, 90] on div "Profil" at bounding box center [263, 92] width 20 height 5
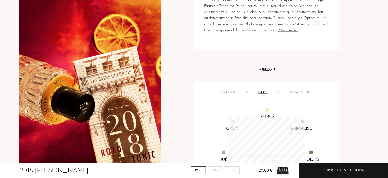
scroll to position [76, 76]
click at [298, 90] on div "Verwendung" at bounding box center [302, 92] width 34 height 5
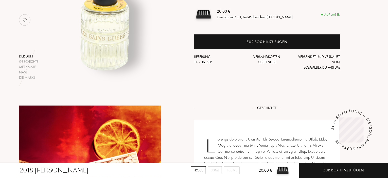
scroll to position [127, 0]
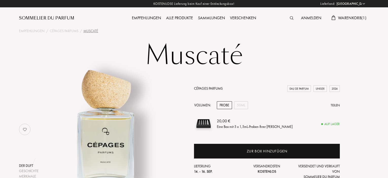
select select "DE"
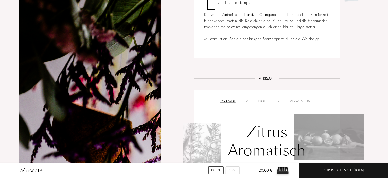
scroll to position [254, 0]
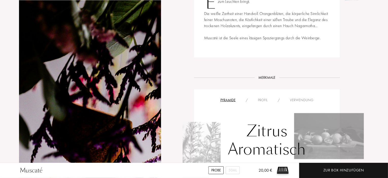
click at [267, 100] on div "Profil" at bounding box center [263, 100] width 20 height 5
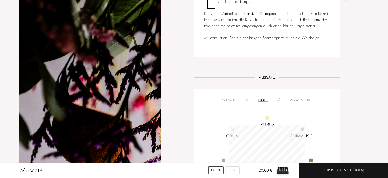
scroll to position [76, 76]
click at [303, 99] on div "Verwendung" at bounding box center [302, 100] width 34 height 5
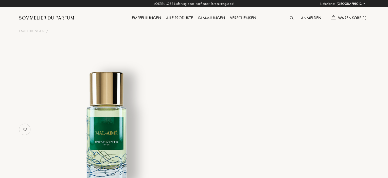
select select "DE"
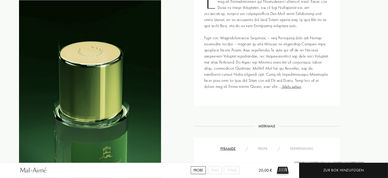
scroll to position [296, 0]
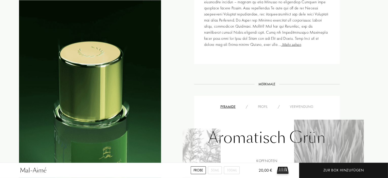
click at [264, 107] on div "Profil" at bounding box center [263, 106] width 20 height 5
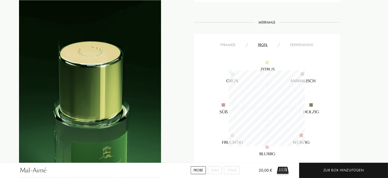
scroll to position [380, 0]
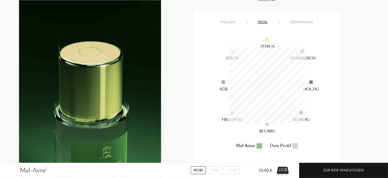
click at [301, 22] on div "Verwendung" at bounding box center [302, 22] width 34 height 5
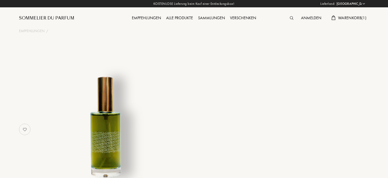
select select "DE"
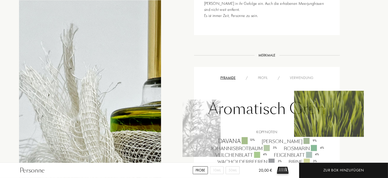
scroll to position [338, 0]
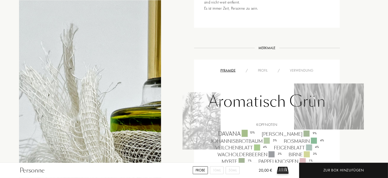
click at [263, 68] on div "Profil" at bounding box center [263, 70] width 20 height 5
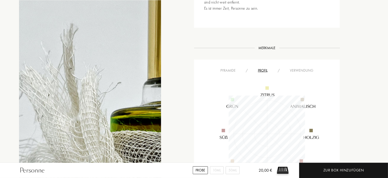
scroll to position [76, 76]
click at [305, 68] on div "Verwendung" at bounding box center [302, 70] width 34 height 5
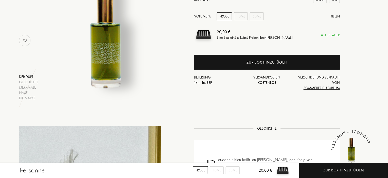
scroll to position [0, 0]
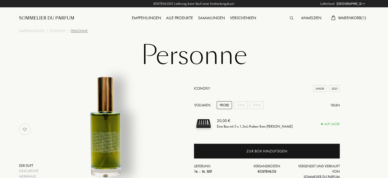
click at [343, 17] on span "Warenkorb ( 1 )" at bounding box center [352, 17] width 28 height 5
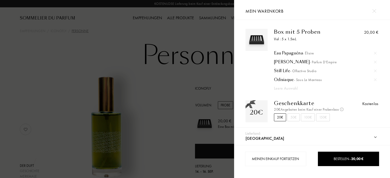
click at [285, 54] on div "Eau Papaguéna - Élisire" at bounding box center [325, 53] width 102 height 5
click at [283, 61] on div "Iskander - Parfum d'Empire" at bounding box center [325, 62] width 102 height 5
click at [284, 71] on div "Still Life - Olfactive Studio" at bounding box center [325, 70] width 102 height 5
click at [284, 80] on div "Odisiaque - Sous le Manteau" at bounding box center [325, 79] width 102 height 5
click at [375, 11] on img at bounding box center [374, 11] width 4 height 4
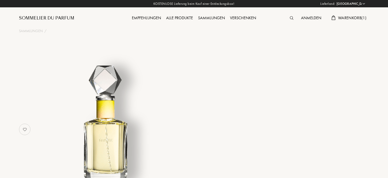
select select "DE"
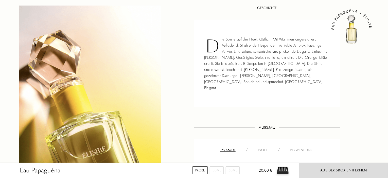
scroll to position [211, 0]
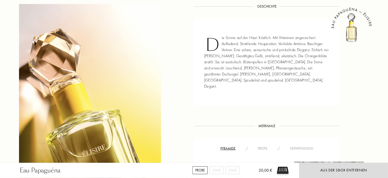
click at [263, 146] on div "Profil" at bounding box center [263, 148] width 20 height 5
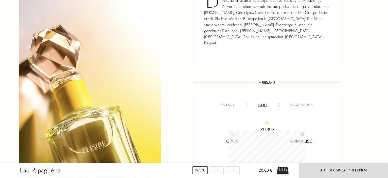
scroll to position [296, 0]
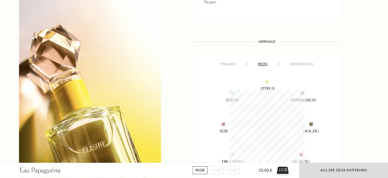
click at [302, 62] on div "Verwendung" at bounding box center [302, 64] width 34 height 5
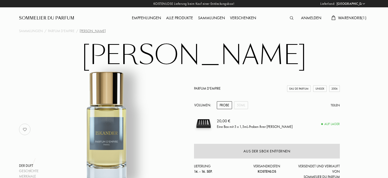
select select "DE"
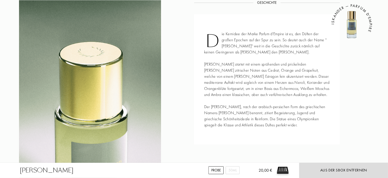
scroll to position [296, 0]
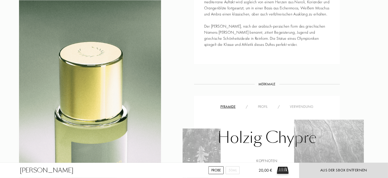
click at [306, 107] on div "Verwendung" at bounding box center [302, 106] width 34 height 5
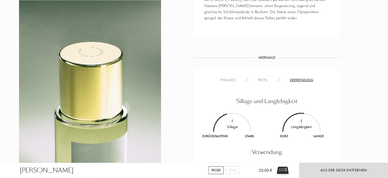
scroll to position [338, 0]
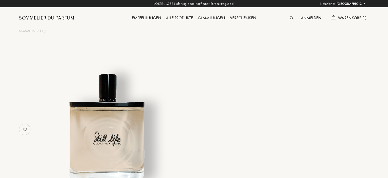
select select "DE"
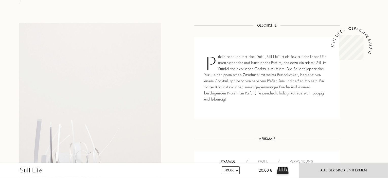
scroll to position [211, 0]
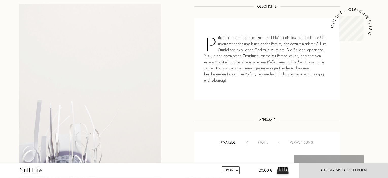
click at [299, 143] on div "Verwendung" at bounding box center [302, 142] width 34 height 5
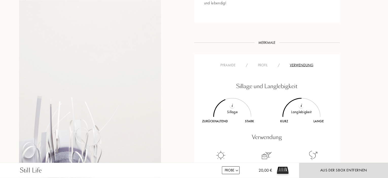
scroll to position [296, 0]
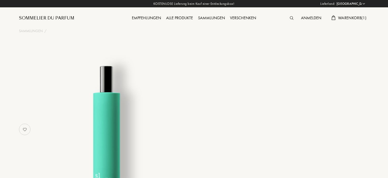
select select "DE"
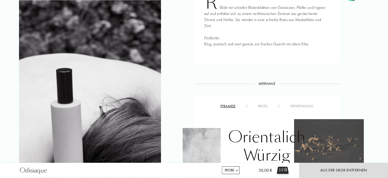
scroll to position [296, 0]
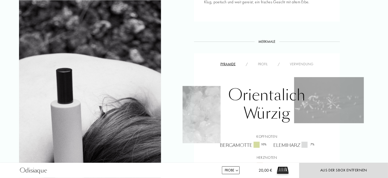
click at [307, 62] on div "Verwendung" at bounding box center [302, 64] width 34 height 5
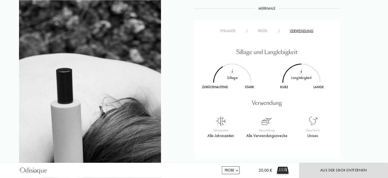
scroll to position [338, 0]
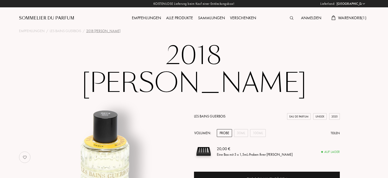
select select "DE"
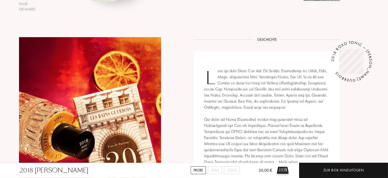
scroll to position [338, 0]
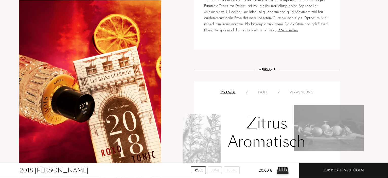
click at [302, 90] on div "Verwendung" at bounding box center [302, 92] width 34 height 5
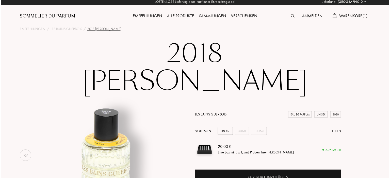
scroll to position [0, 0]
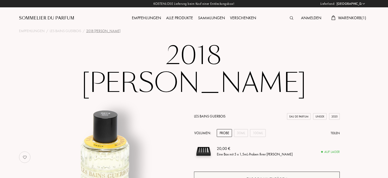
click at [255, 176] on div "Zur Box hinzufügen" at bounding box center [267, 179] width 41 height 6
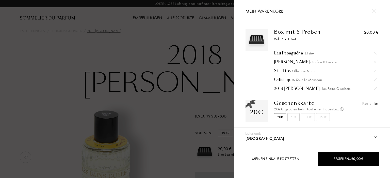
scroll to position [4, 0]
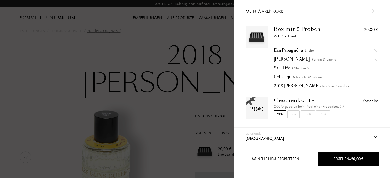
click at [284, 49] on div "Eau Papaguéna - Élisire" at bounding box center [325, 50] width 102 height 5
click at [285, 77] on div "Odisiaque - Sous le Manteau" at bounding box center [325, 77] width 102 height 5
click at [293, 118] on div "50€" at bounding box center [293, 115] width 12 height 8
click at [279, 118] on div "20€" at bounding box center [280, 115] width 12 height 8
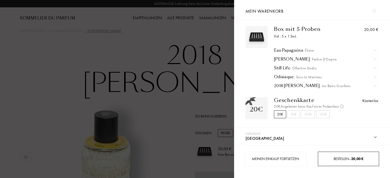
click at [357, 160] on span "20,00 €" at bounding box center [357, 159] width 12 height 5
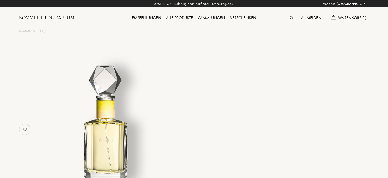
select select "DE"
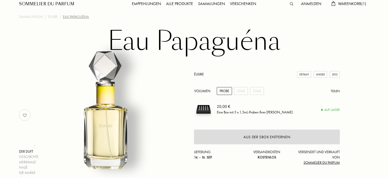
scroll to position [42, 0]
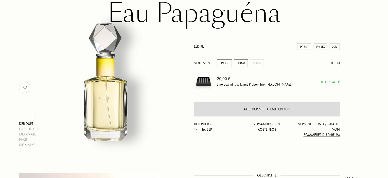
click at [244, 65] on div "30mL" at bounding box center [241, 63] width 14 height 8
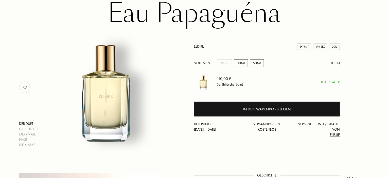
click at [263, 62] on div "50mL" at bounding box center [257, 63] width 14 height 8
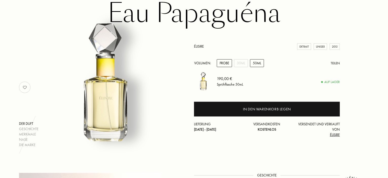
click at [221, 62] on div "Probe" at bounding box center [224, 63] width 15 height 8
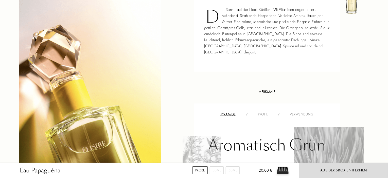
scroll to position [254, 0]
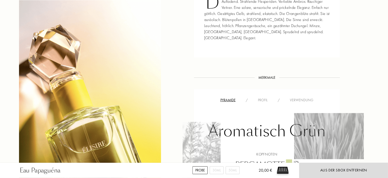
click at [262, 98] on div "Profil" at bounding box center [263, 100] width 20 height 5
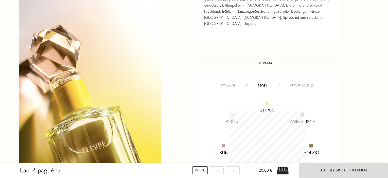
scroll to position [211, 0]
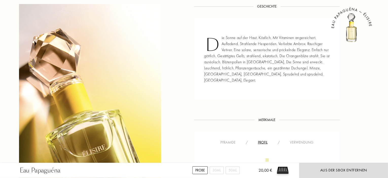
click at [309, 140] on div "Verwendung" at bounding box center [302, 142] width 34 height 5
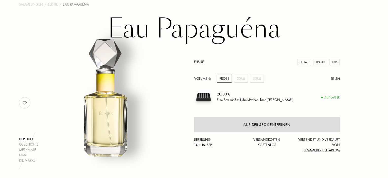
scroll to position [0, 0]
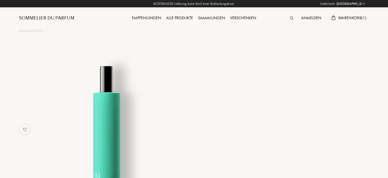
select select "DE"
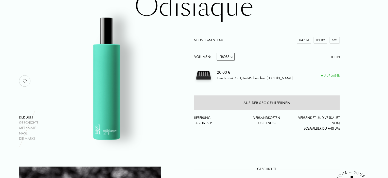
scroll to position [42, 0]
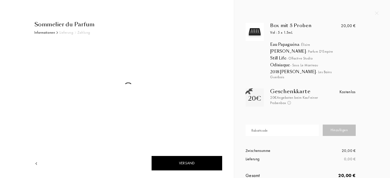
select select "DE"
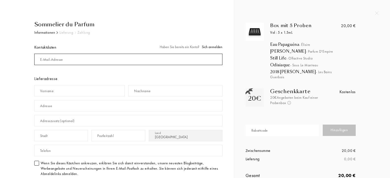
click at [105, 63] on input "mail" at bounding box center [128, 59] width 188 height 11
type input "[EMAIL_ADDRESS][PERSON_NAME][DOMAIN_NAME]"
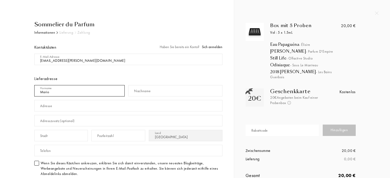
type input "Mario"
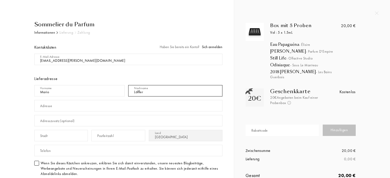
type input "Löffler"
type input "Westendstr. 4"
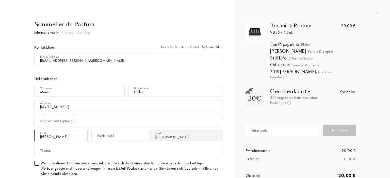
type input "Pähl"
type input "82396"
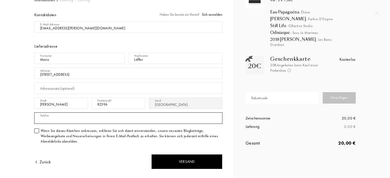
scroll to position [42, 0]
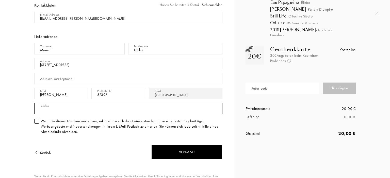
click at [59, 106] on input "text" at bounding box center [128, 108] width 188 height 11
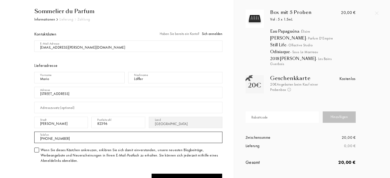
scroll to position [0, 0]
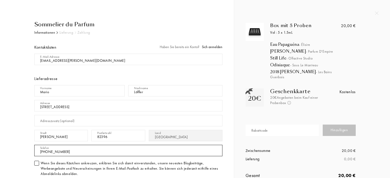
type input "+4917661774655"
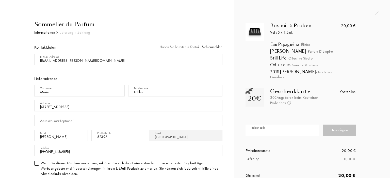
click at [290, 128] on input "text" at bounding box center [282, 130] width 74 height 11
paste input "RAMON9029"
type input "RAMON9029"
click at [332, 126] on div "Hinzufügen" at bounding box center [338, 130] width 33 height 11
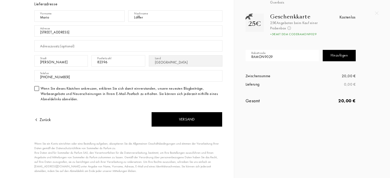
scroll to position [84, 0]
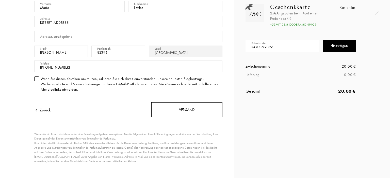
click at [190, 110] on div "Versand" at bounding box center [186, 109] width 71 height 15
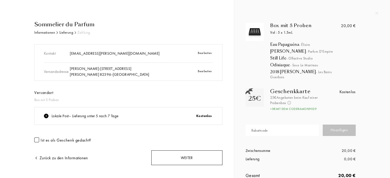
click at [182, 160] on div "Weiter" at bounding box center [186, 158] width 71 height 15
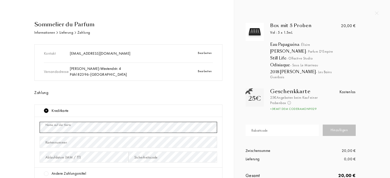
click at [25, 130] on div "Sommelier du Parfum Informationen Lieferung Zahlung Kontakt [EMAIL_ADDRESS][DOM…" at bounding box center [122, 150] width 199 height 260
click at [58, 142] on div "Kartennummer" at bounding box center [56, 142] width 22 height 5
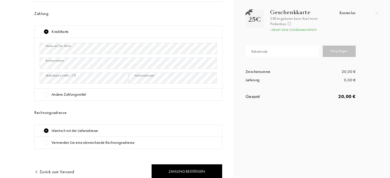
scroll to position [101, 0]
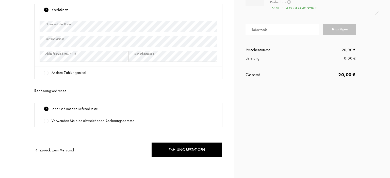
drag, startPoint x: 179, startPoint y: 151, endPoint x: 107, endPoint y: 150, distance: 72.0
click at [107, 150] on div "Zurück zum Versand Zahlung bestätigen" at bounding box center [128, 146] width 188 height 21
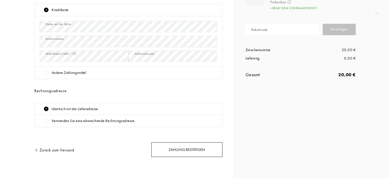
click at [197, 150] on div "Zahlung bestätigen" at bounding box center [186, 150] width 71 height 15
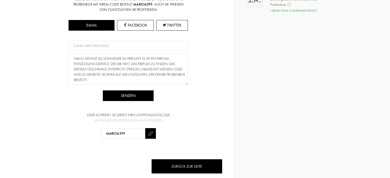
scroll to position [106, 0]
